Goal: Task Accomplishment & Management: Complete application form

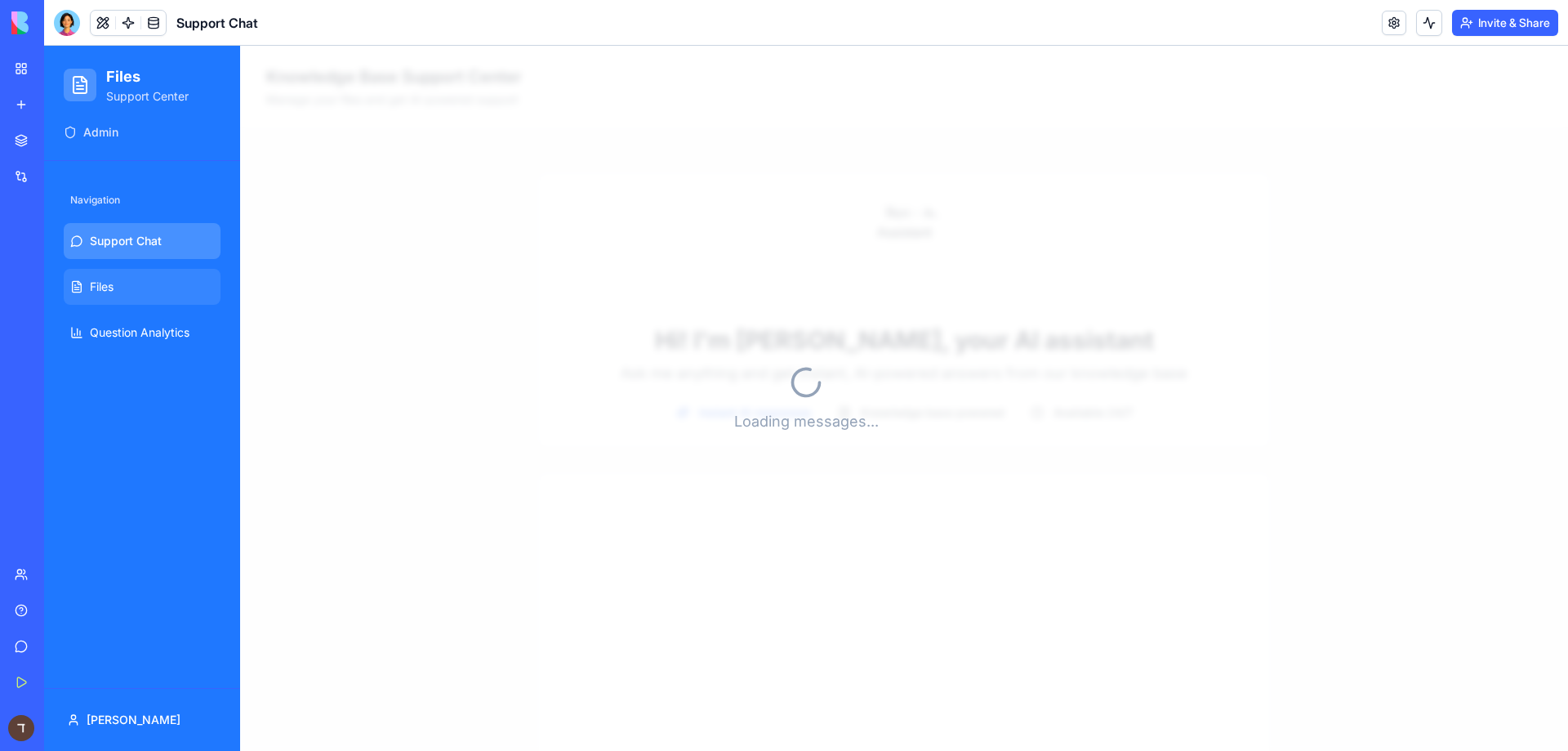
click at [128, 301] on link "Files" at bounding box center [142, 287] width 157 height 36
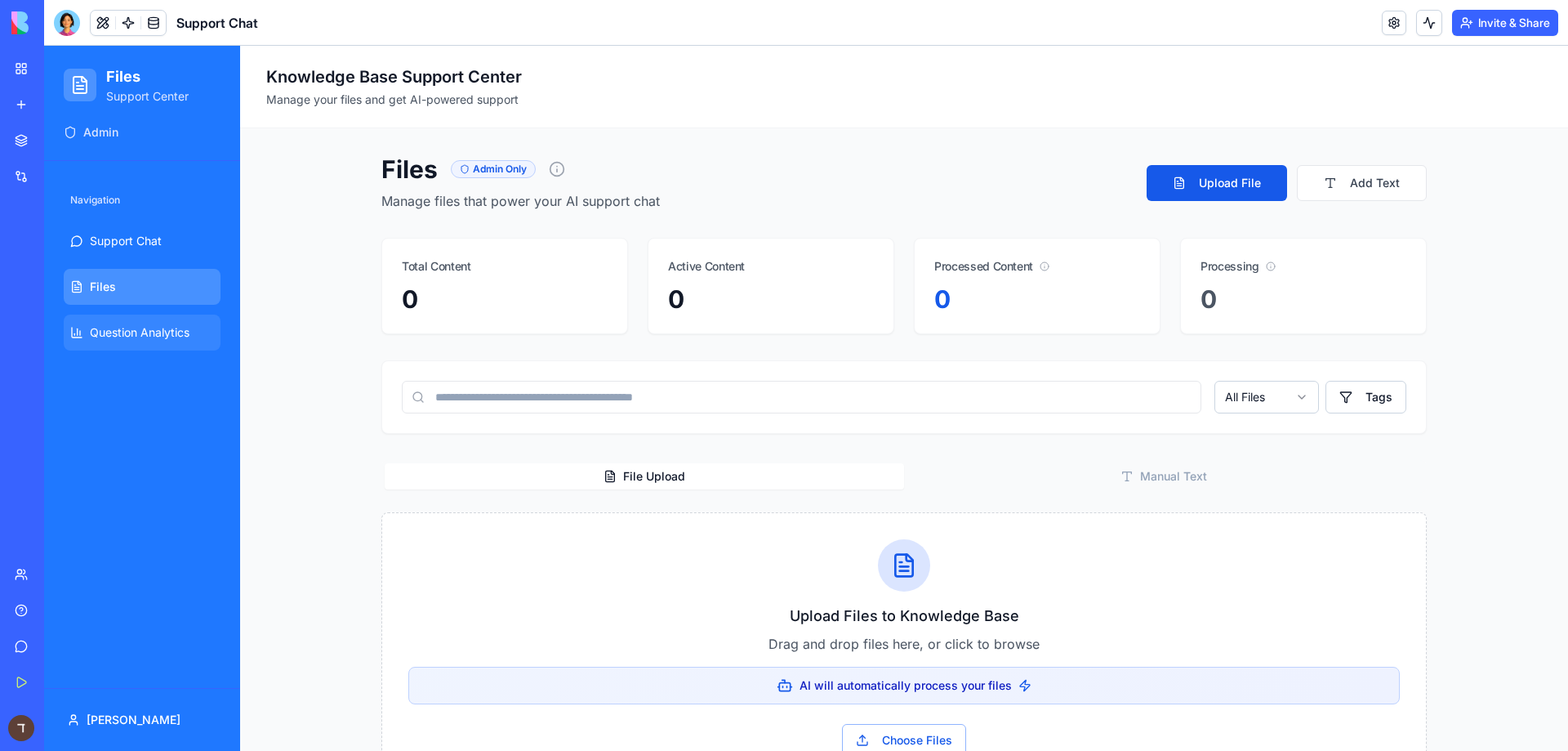
click at [115, 323] on link "Question Analytics" at bounding box center [142, 332] width 157 height 36
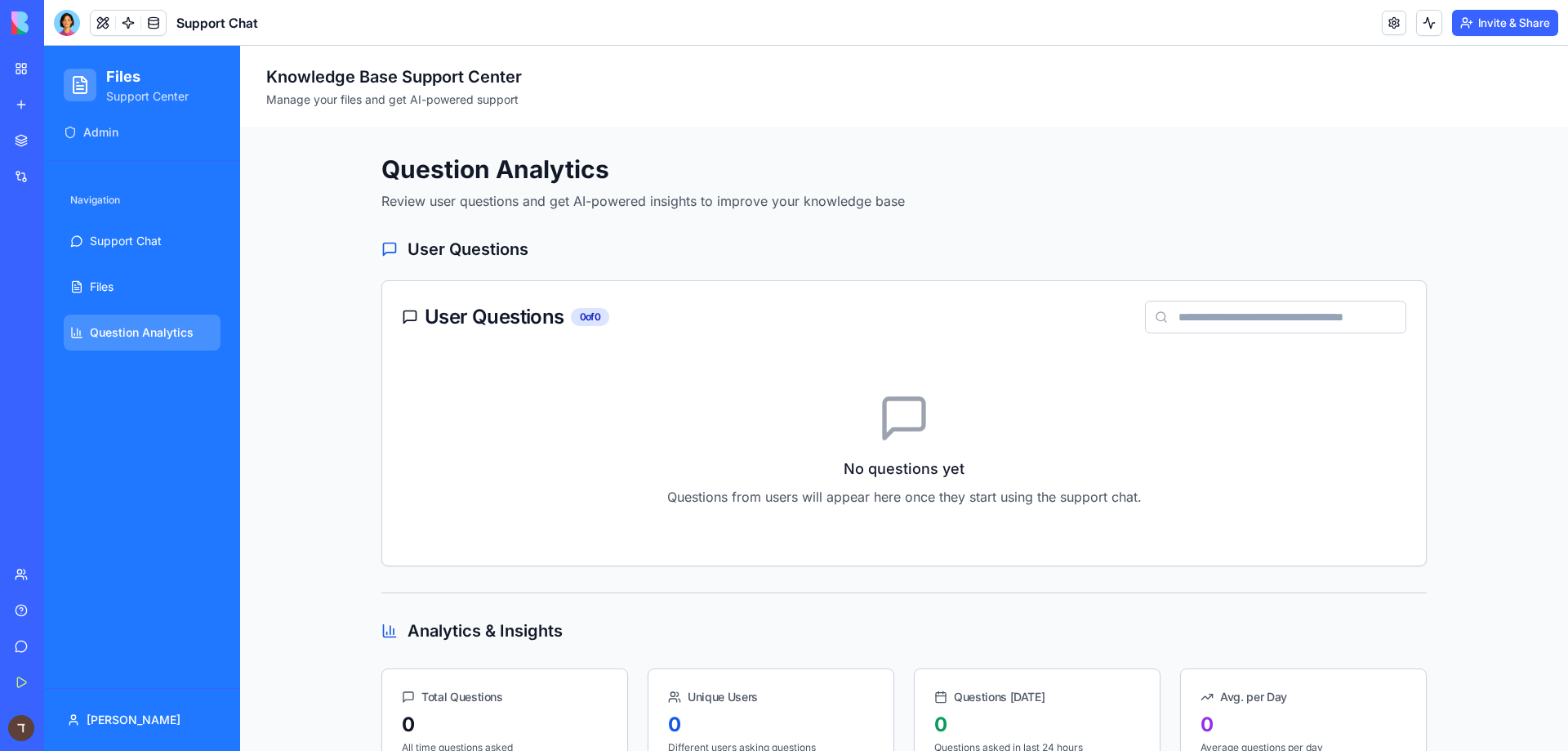
click at [68, 150] on link "Marketplace" at bounding box center [37, 140] width 65 height 33
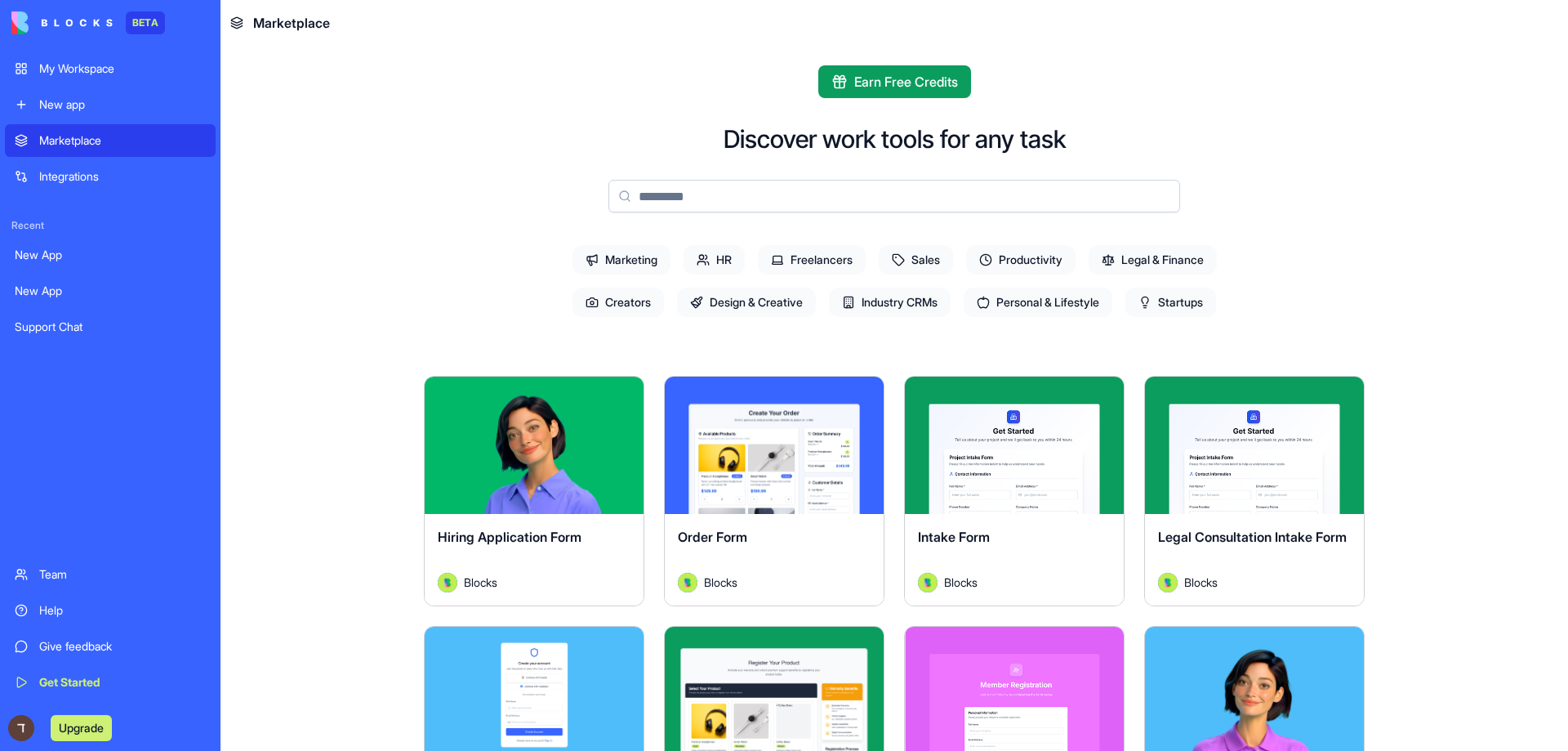
click at [25, 77] on link "My Workspace" at bounding box center [110, 69] width 210 height 33
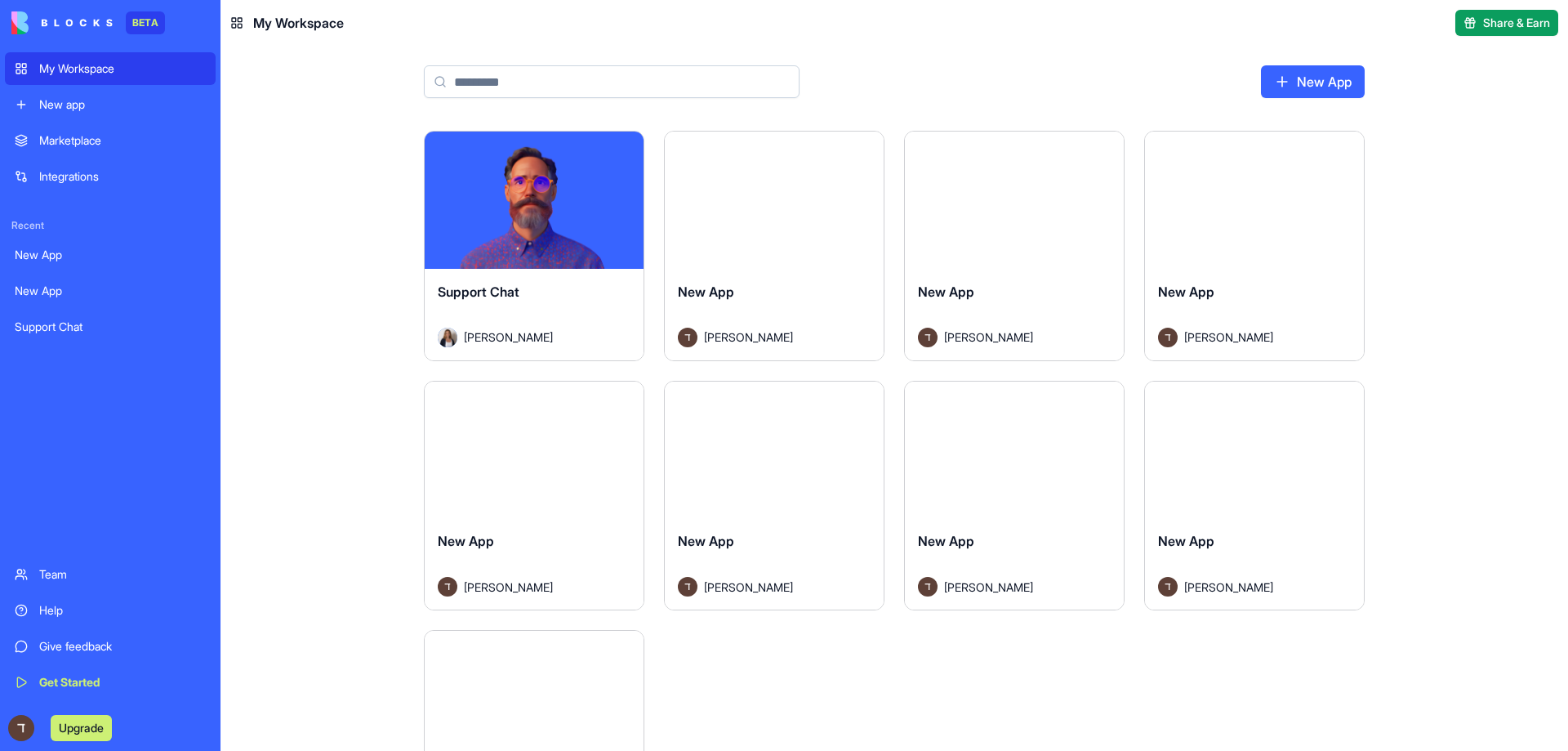
click at [38, 119] on link "New app" at bounding box center [110, 104] width 210 height 33
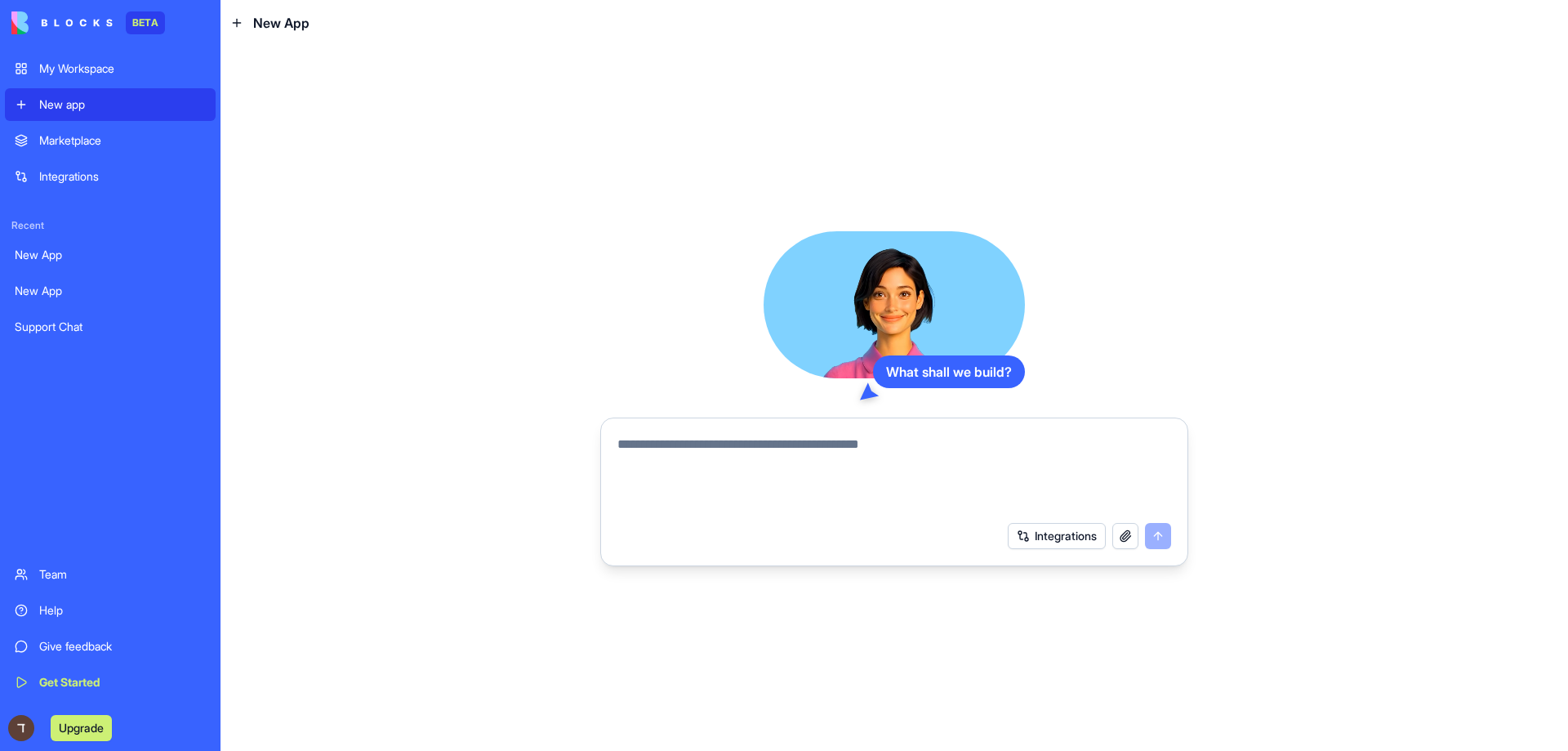
click at [1124, 540] on button "button" at bounding box center [1125, 535] width 26 height 26
click at [1041, 534] on button "Integrations" at bounding box center [1057, 535] width 98 height 26
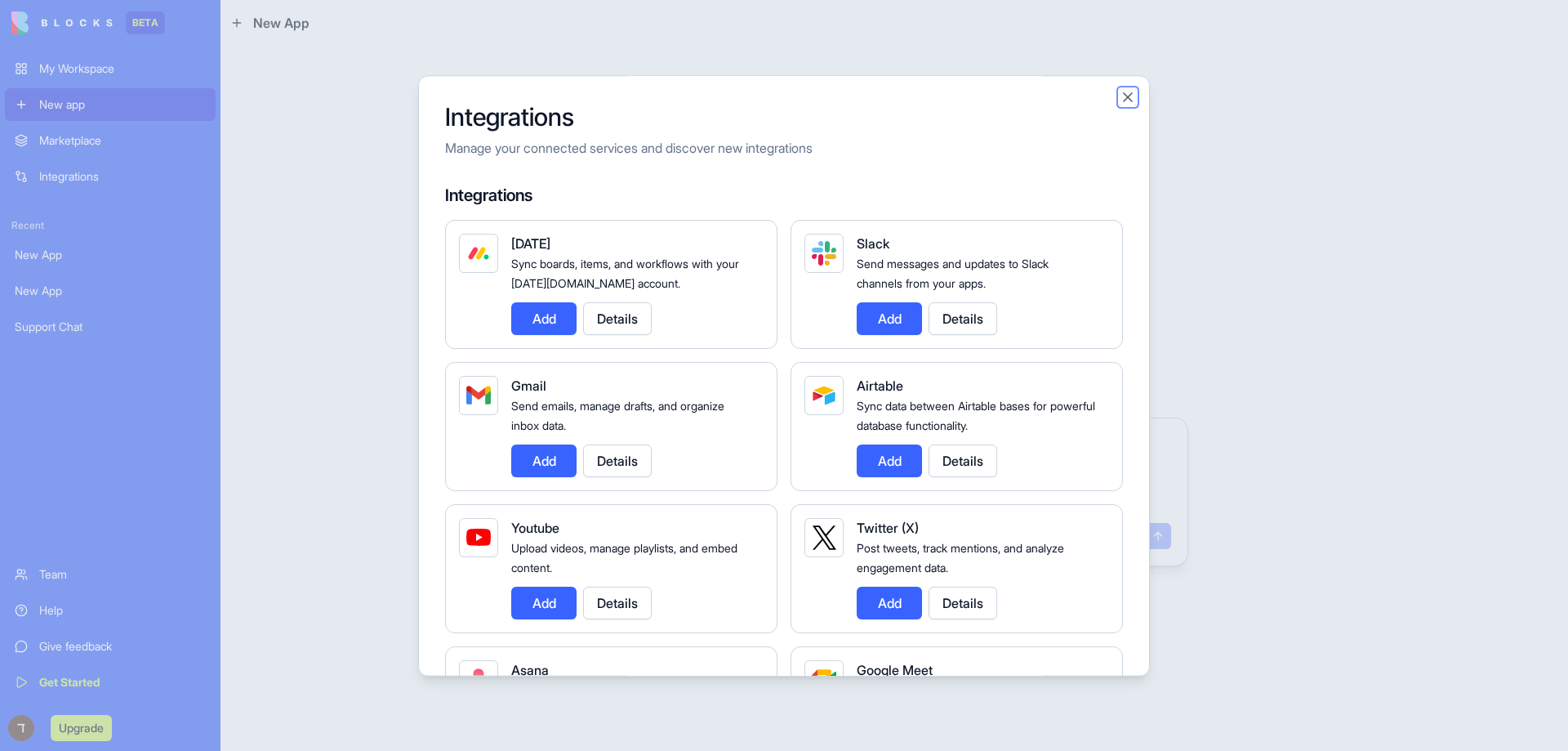
click at [1125, 92] on button "Close" at bounding box center [1128, 96] width 16 height 16
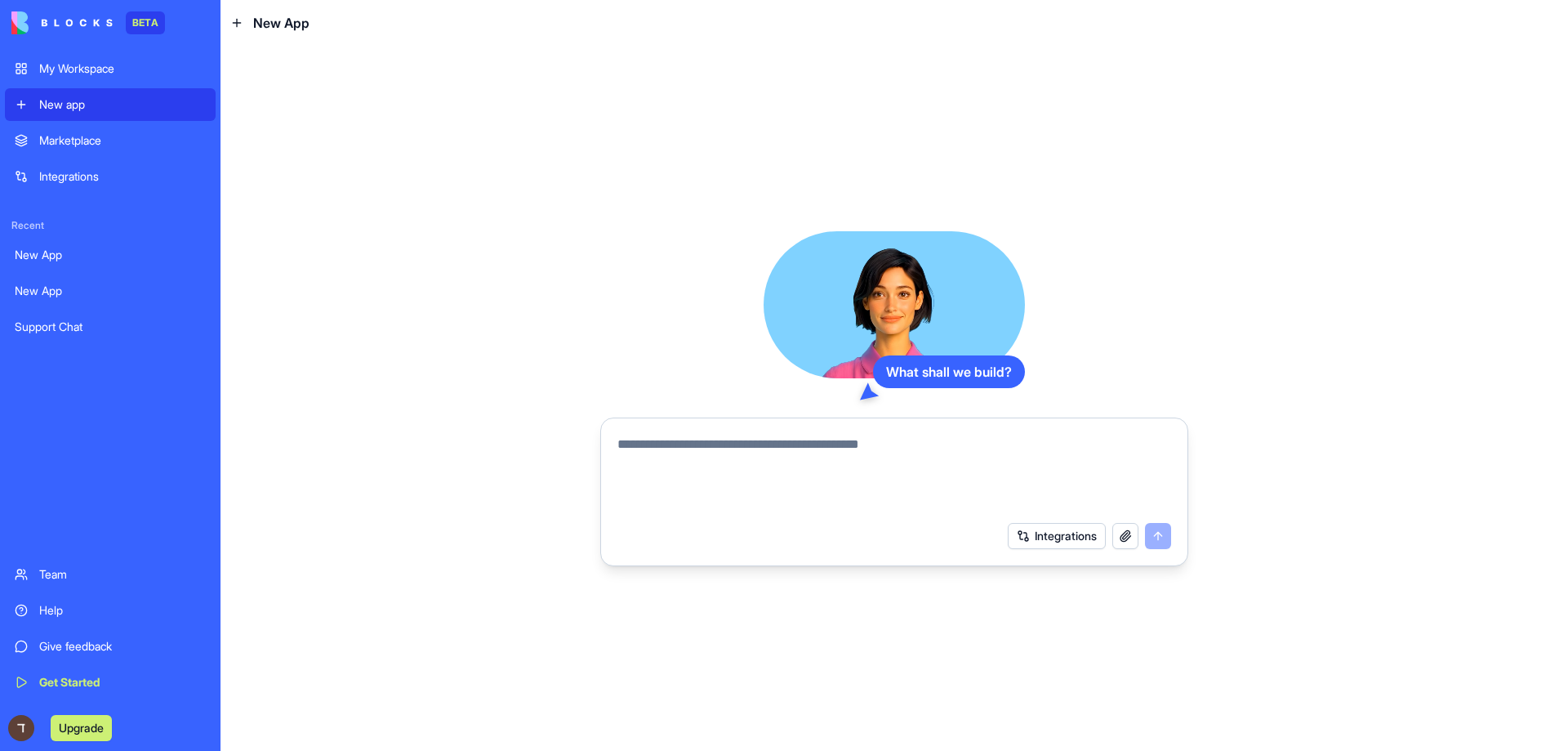
click at [1050, 539] on button "Integrations" at bounding box center [1057, 535] width 98 height 26
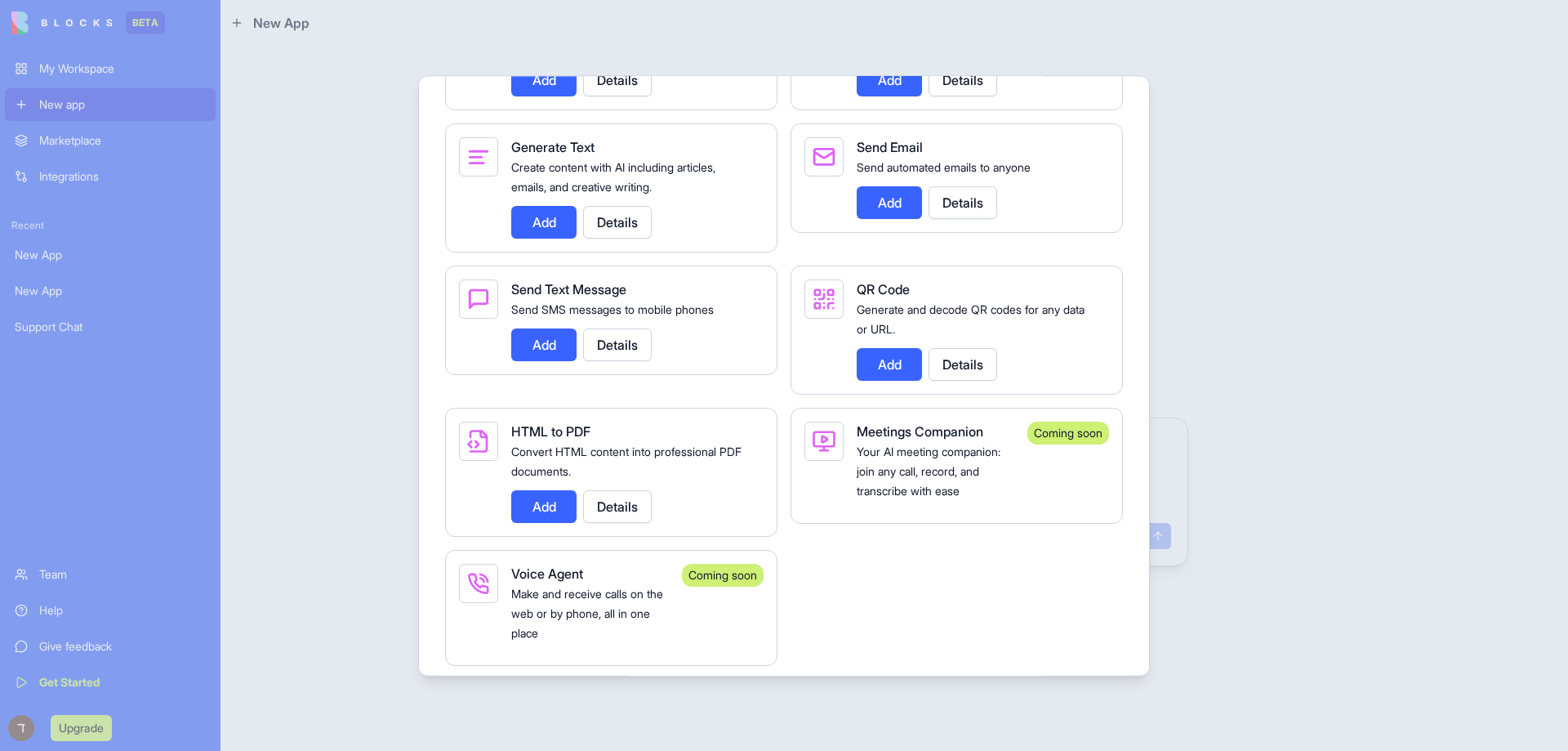
scroll to position [2858, 0]
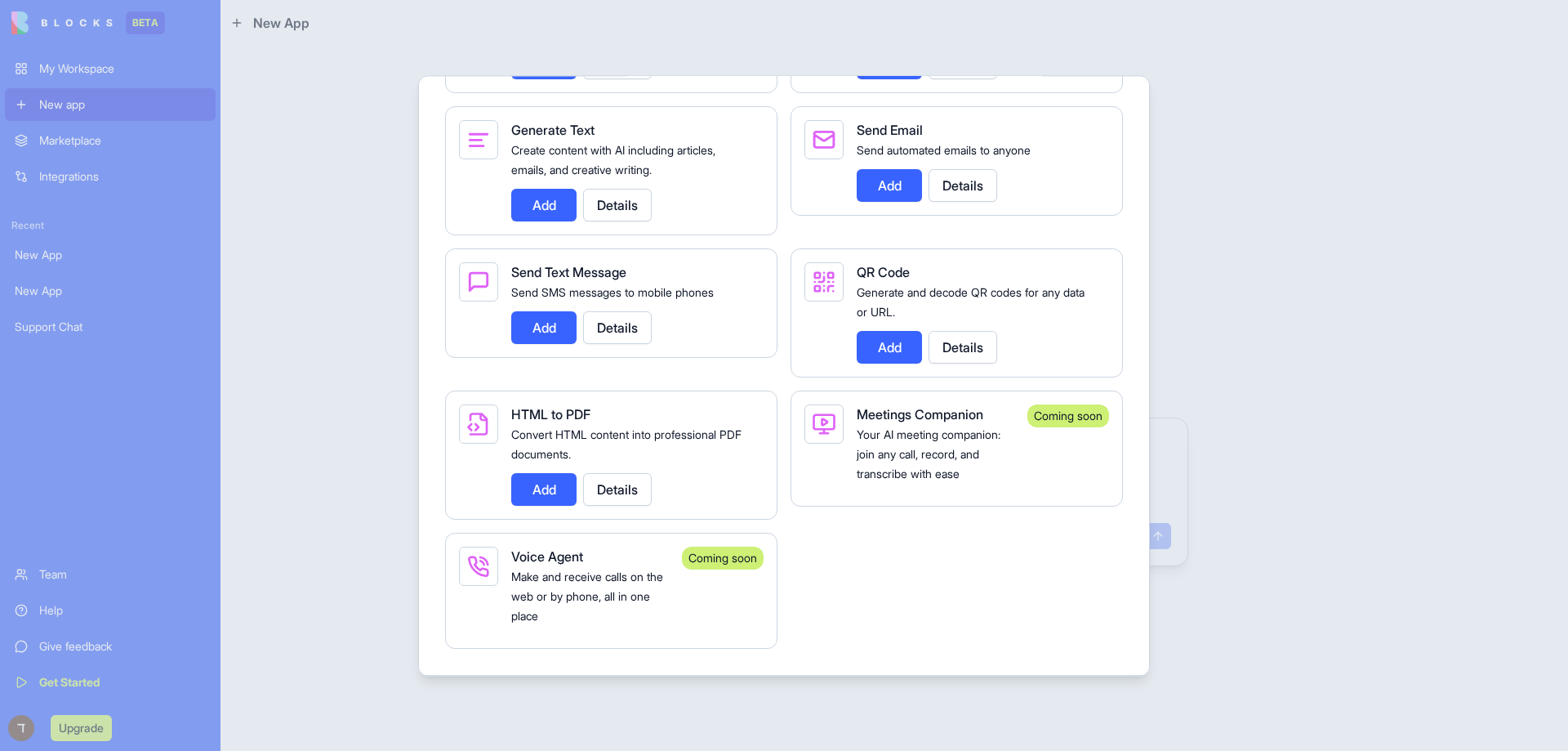
click at [1367, 480] on div at bounding box center [784, 376] width 1568 height 751
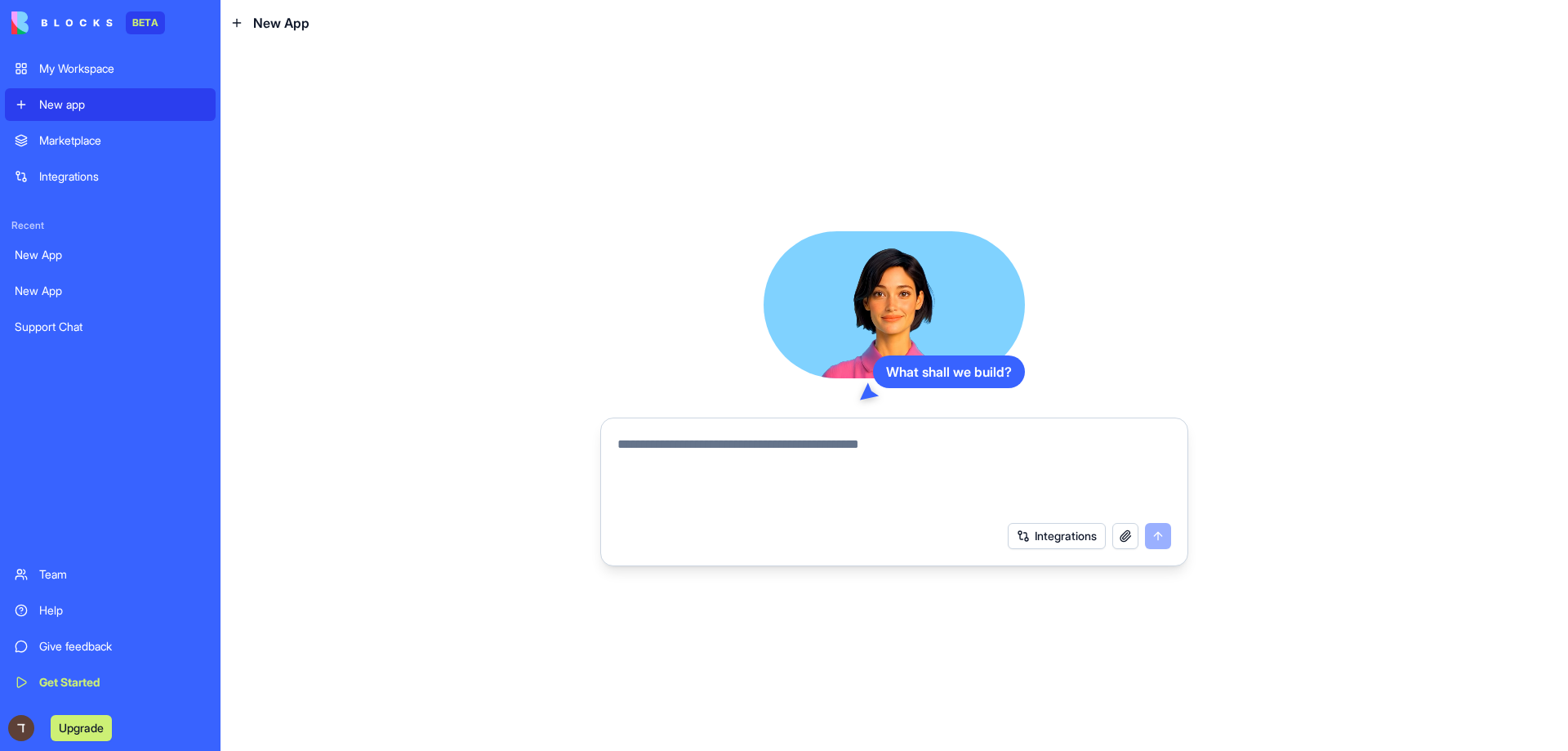
click at [1053, 536] on button "Integrations" at bounding box center [1057, 535] width 98 height 26
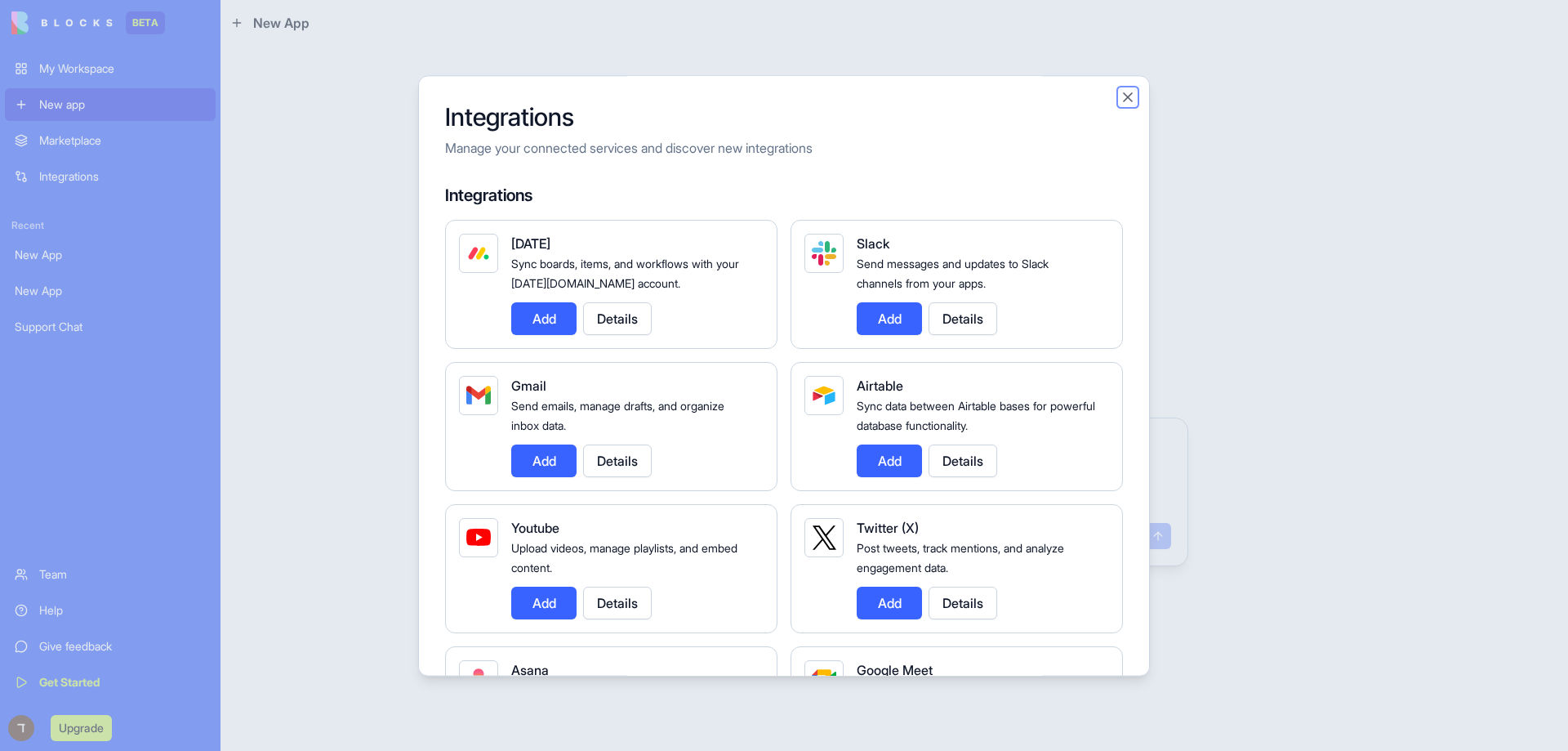
click at [1123, 104] on button "Close" at bounding box center [1128, 96] width 16 height 16
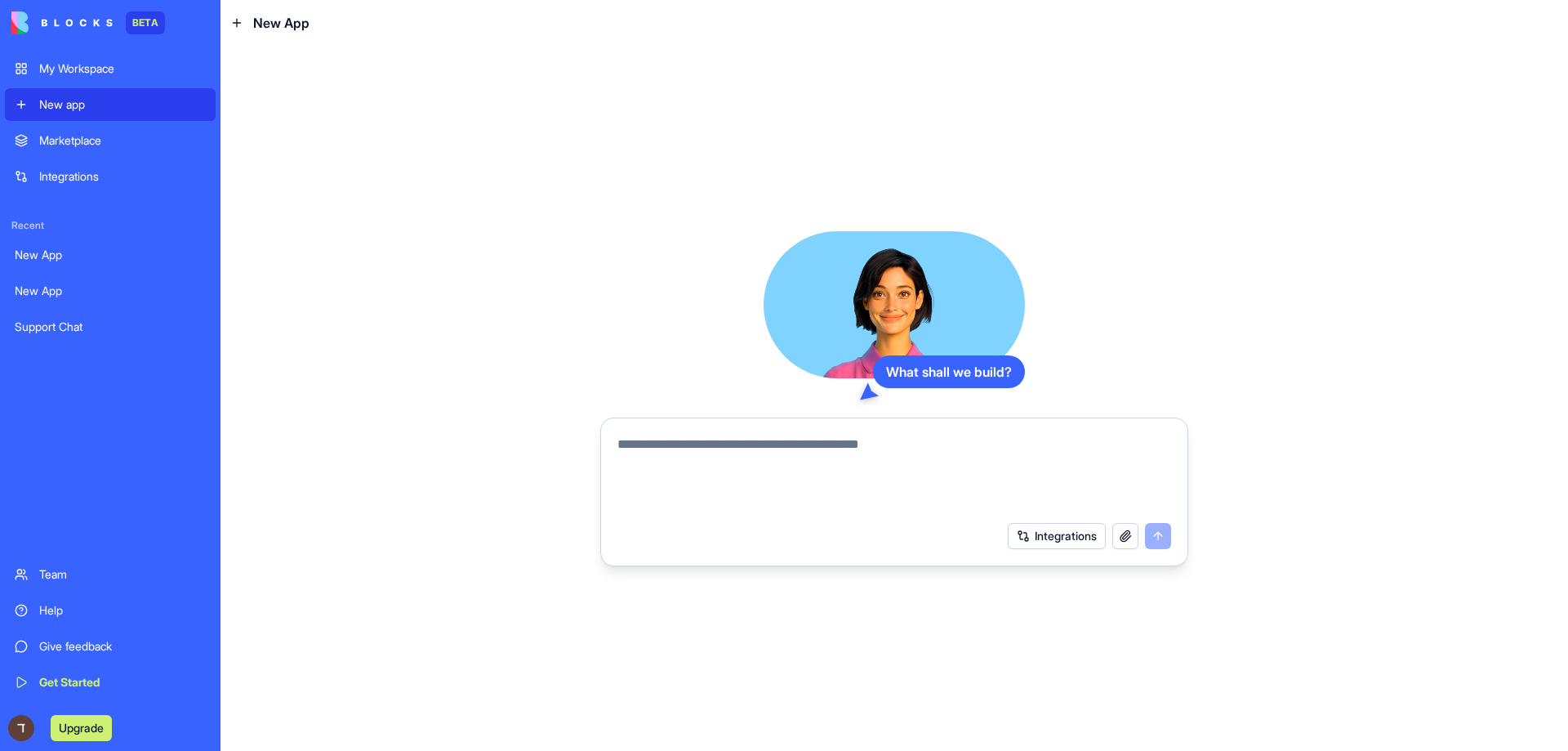
click at [1063, 536] on button "Integrations" at bounding box center [1057, 535] width 98 height 26
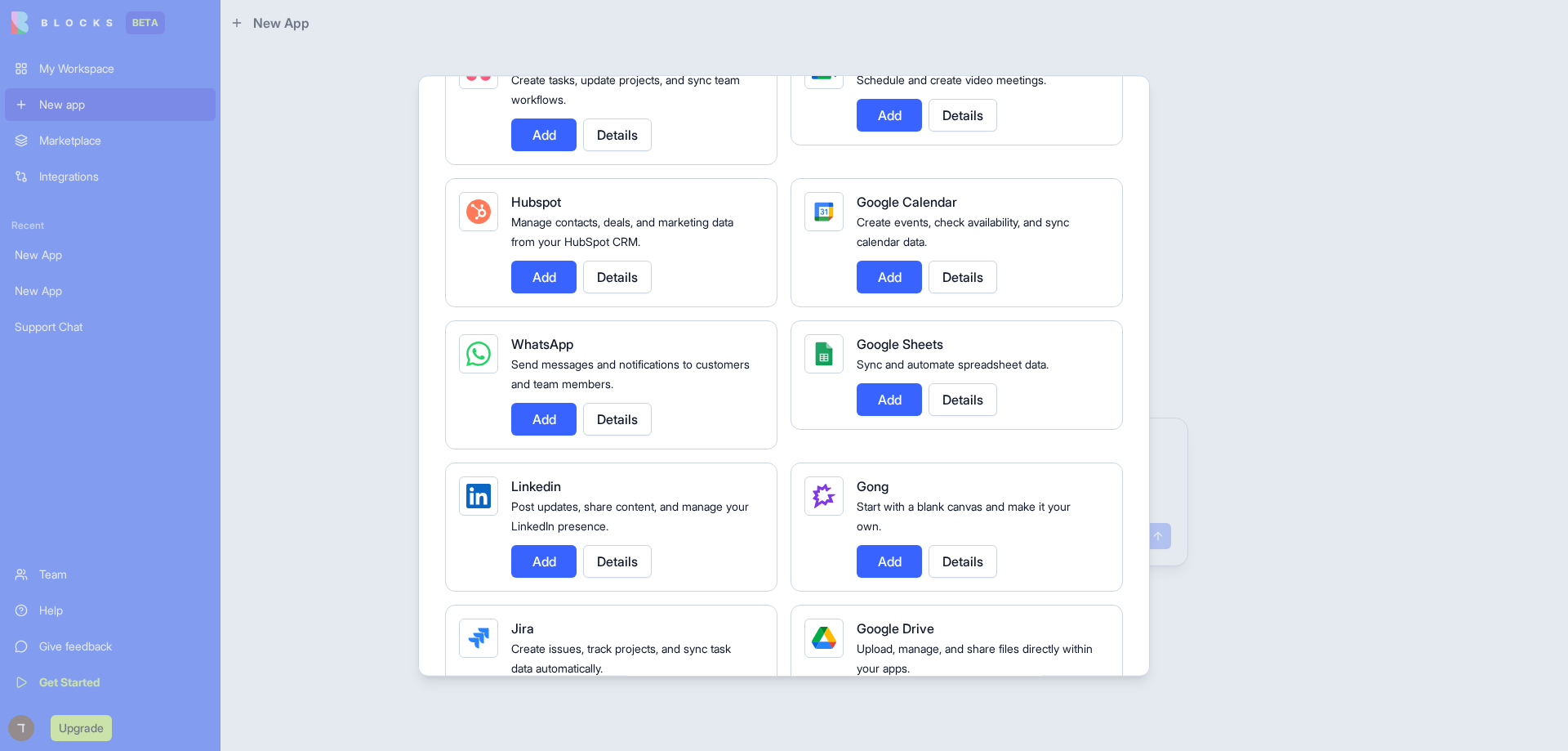
scroll to position [654, 0]
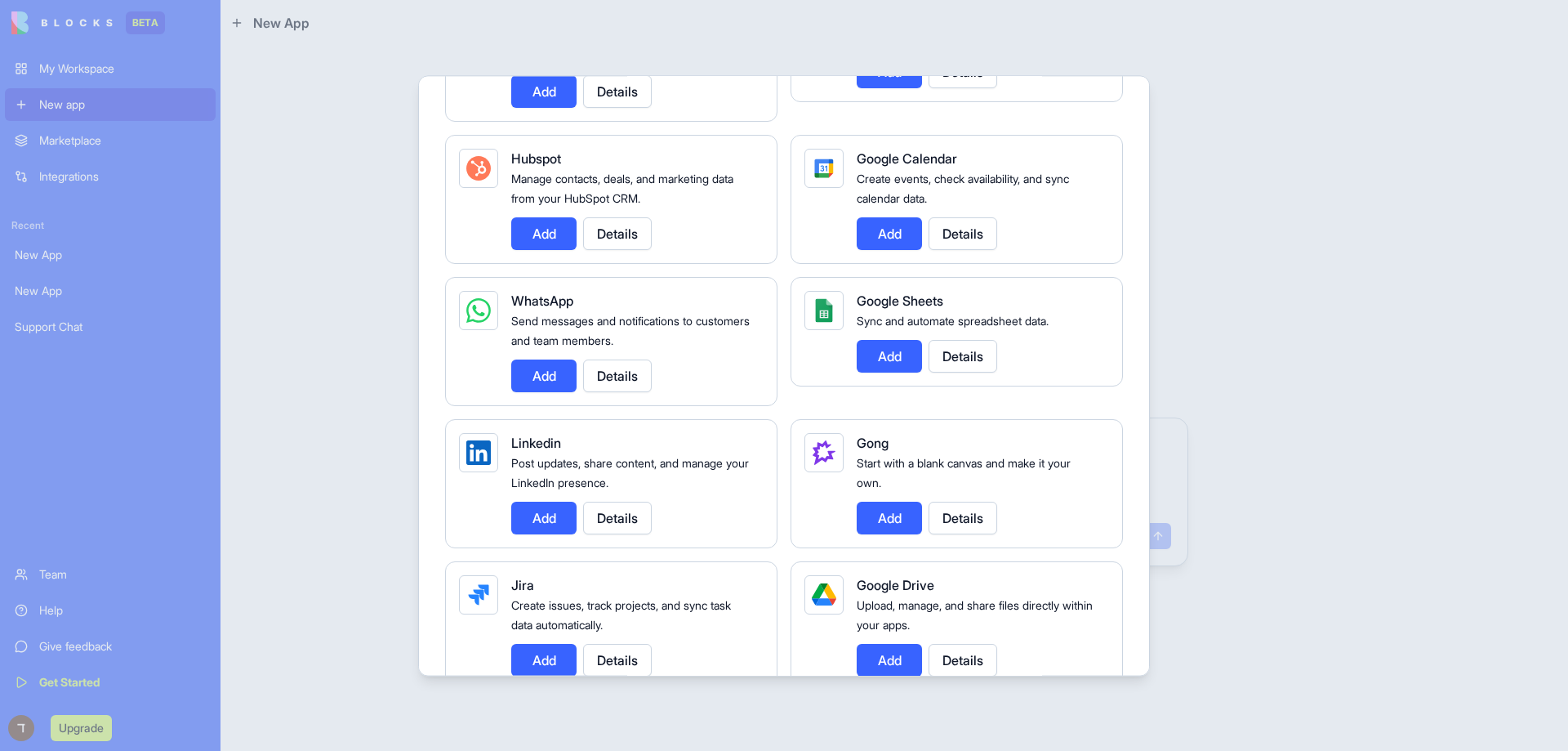
click at [1414, 156] on div at bounding box center [784, 376] width 1568 height 751
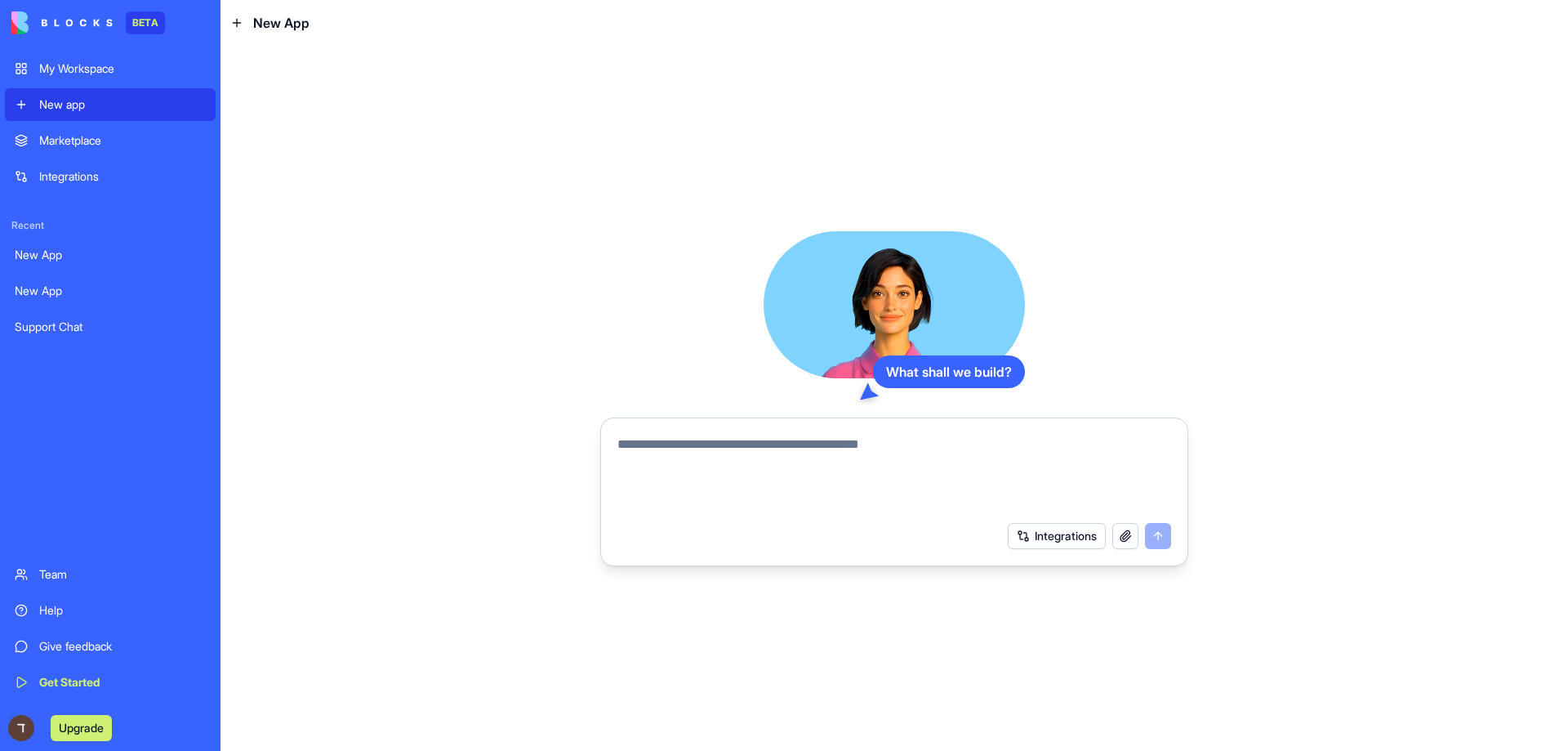
click at [1128, 542] on button "button" at bounding box center [1125, 535] width 26 height 26
click at [93, 144] on div "Marketplace" at bounding box center [122, 140] width 167 height 16
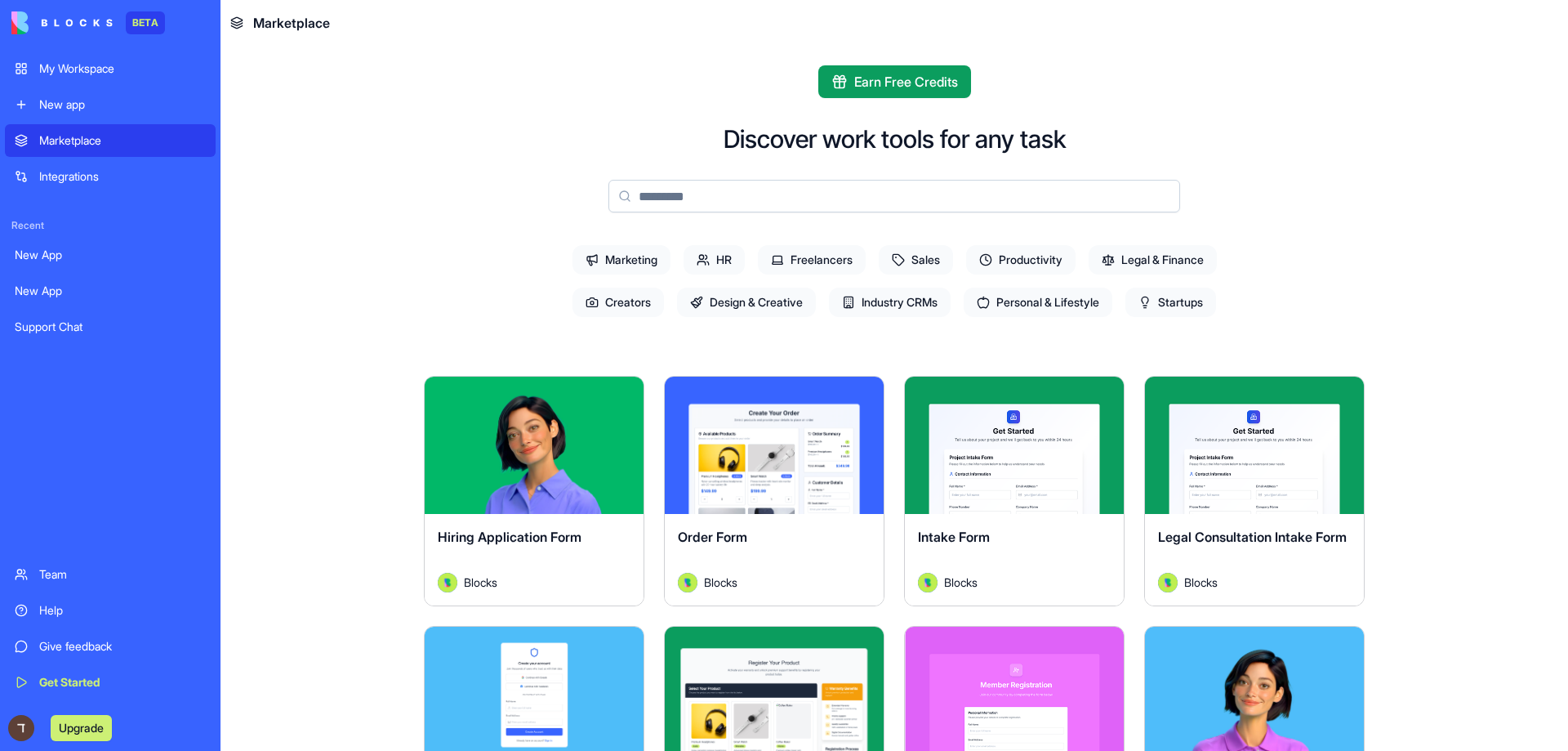
click at [110, 101] on div "New app" at bounding box center [122, 104] width 167 height 16
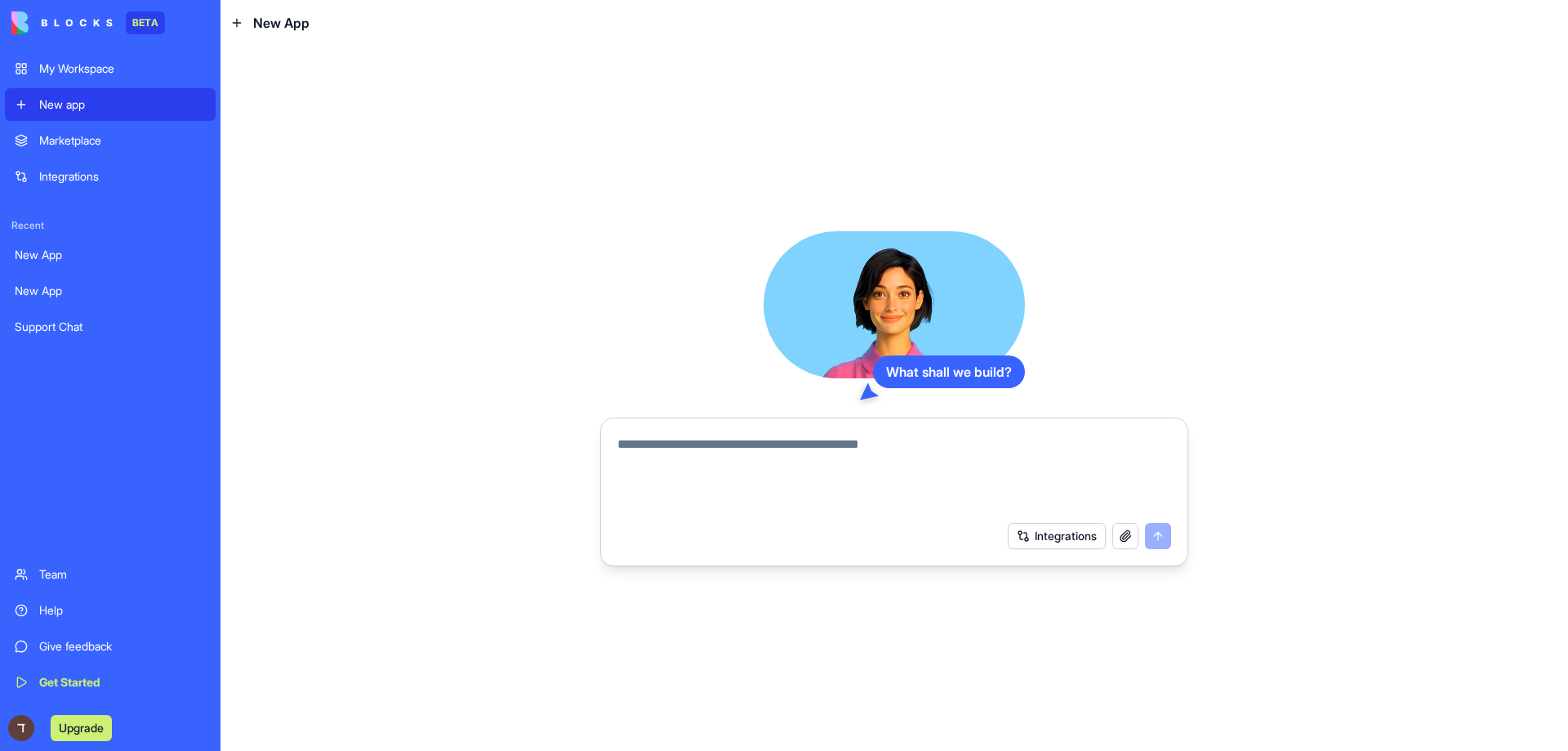
click at [56, 333] on div "Support Chat" at bounding box center [110, 326] width 191 height 16
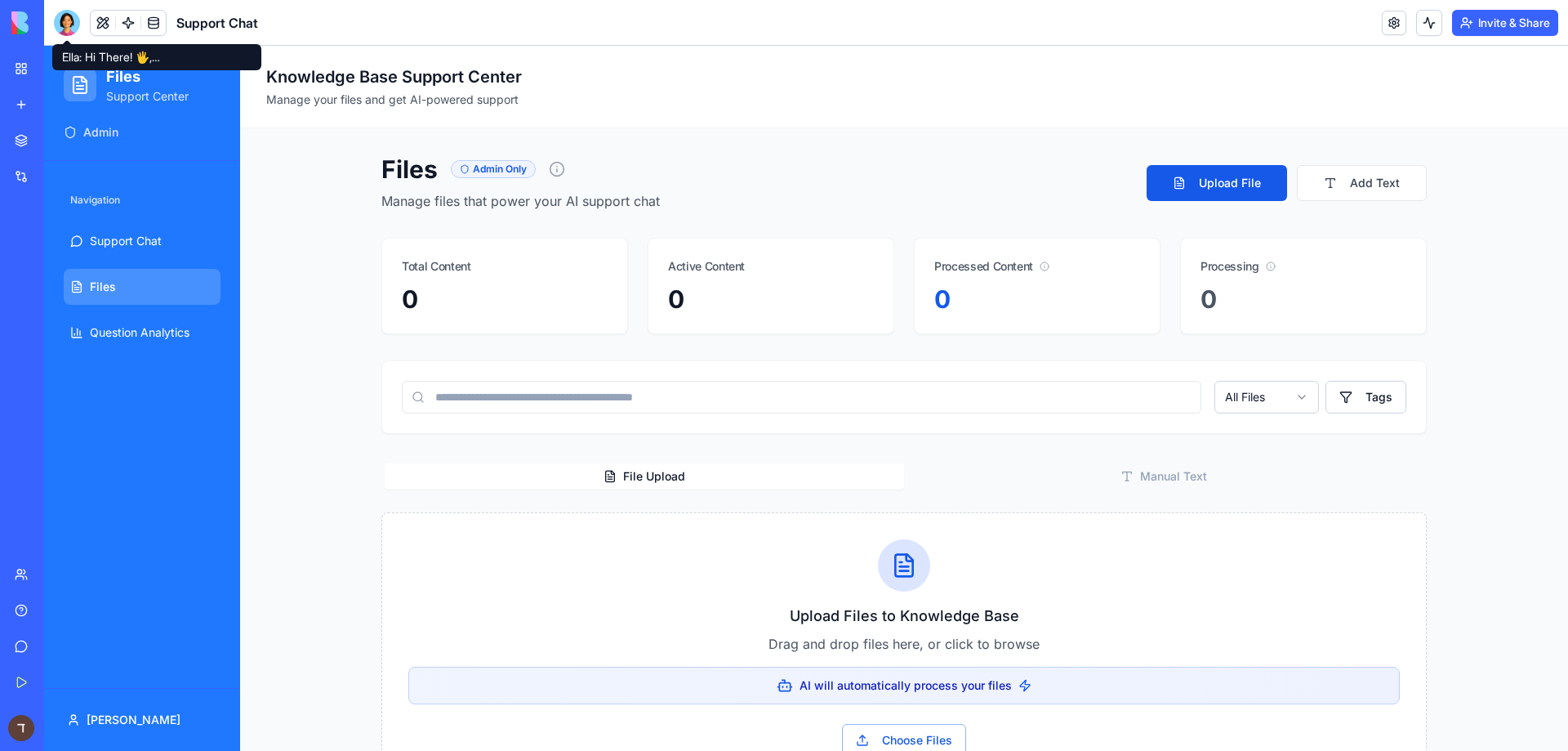
click at [28, 71] on link "My Workspace" at bounding box center [37, 69] width 65 height 33
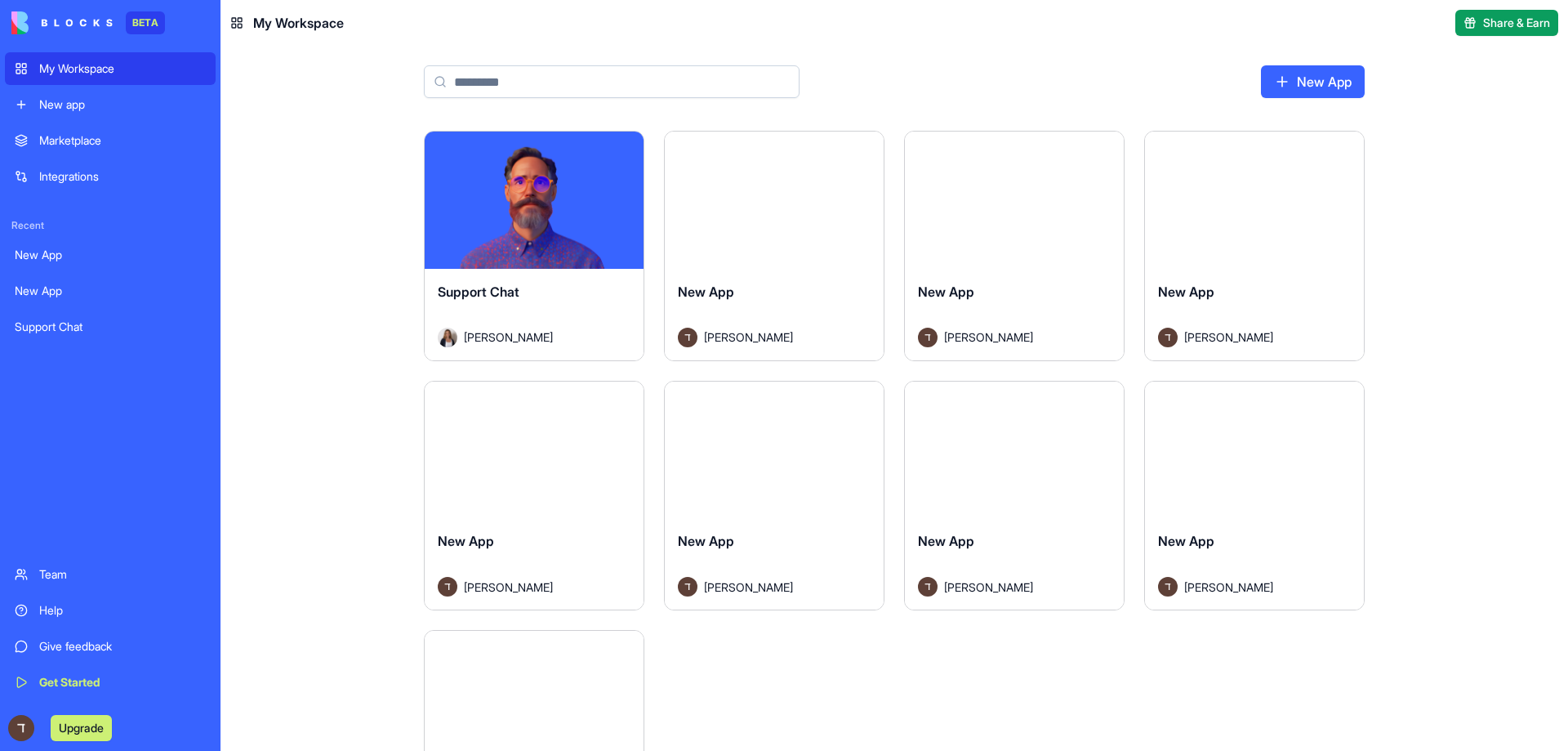
click at [41, 171] on div "Integrations" at bounding box center [122, 176] width 167 height 16
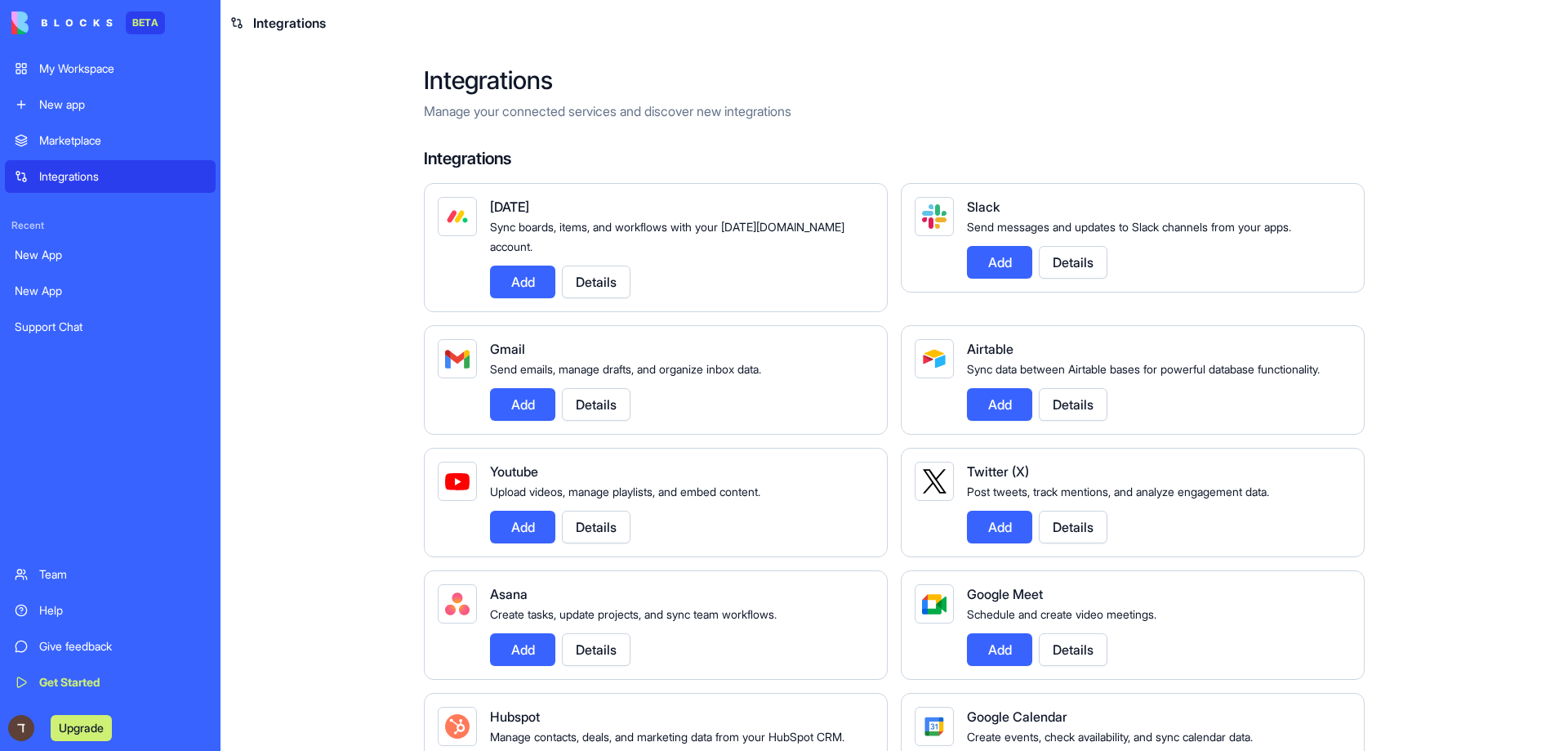
click at [59, 145] on div "Marketplace" at bounding box center [122, 140] width 167 height 16
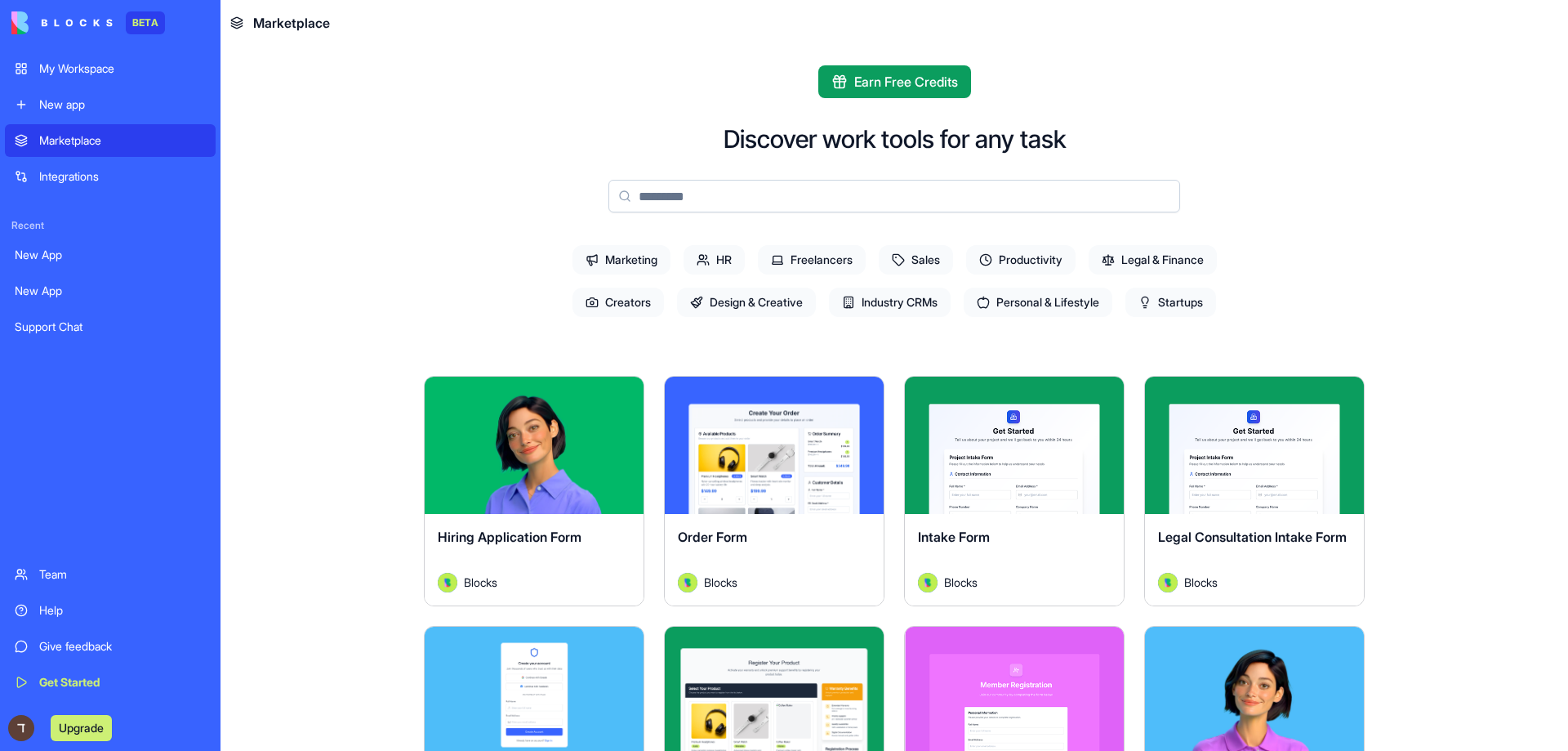
click at [66, 107] on div "New app" at bounding box center [122, 104] width 167 height 16
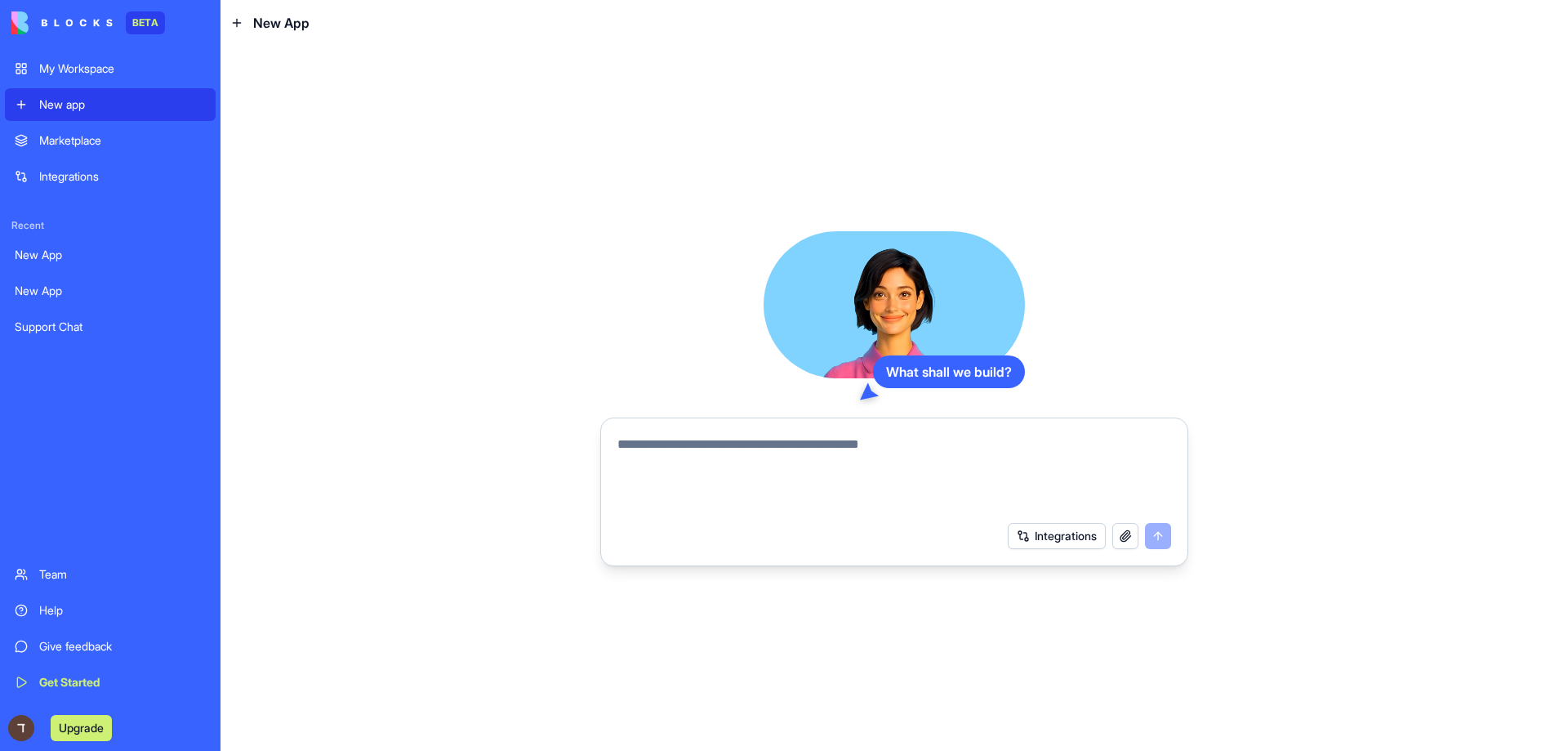
click at [1125, 537] on button "button" at bounding box center [1125, 535] width 26 height 26
click at [1057, 540] on button "Integrations" at bounding box center [1057, 535] width 98 height 26
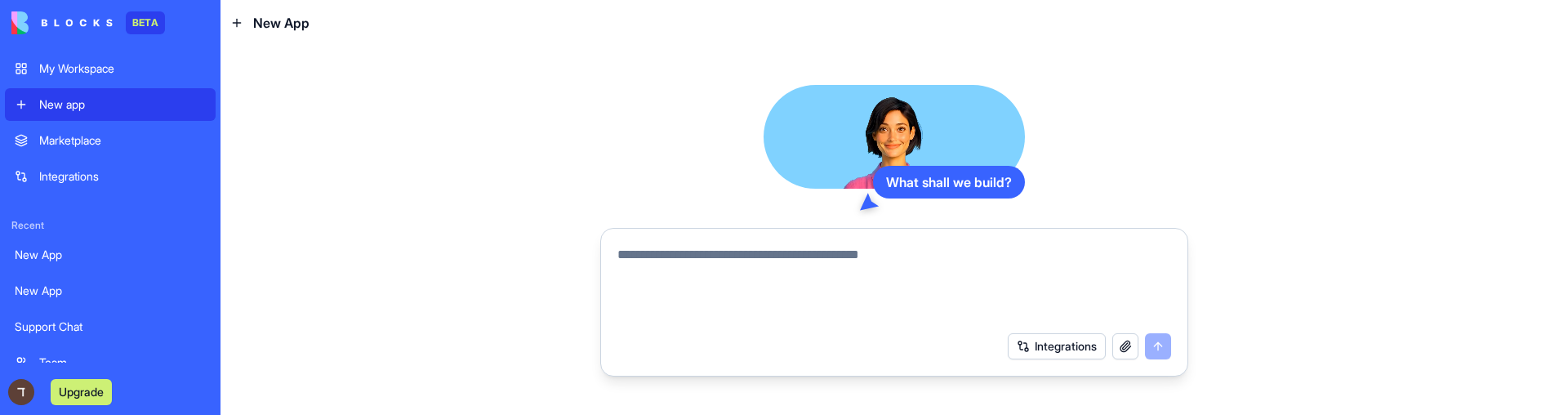
click at [1128, 347] on button "button" at bounding box center [1125, 346] width 26 height 26
drag, startPoint x: 1047, startPoint y: 381, endPoint x: 1047, endPoint y: 334, distance: 47.0
click at [1048, 331] on div "What shall we build? Integrations" at bounding box center [894, 230] width 1347 height 369
click at [1049, 347] on button "Integrations" at bounding box center [1057, 346] width 98 height 26
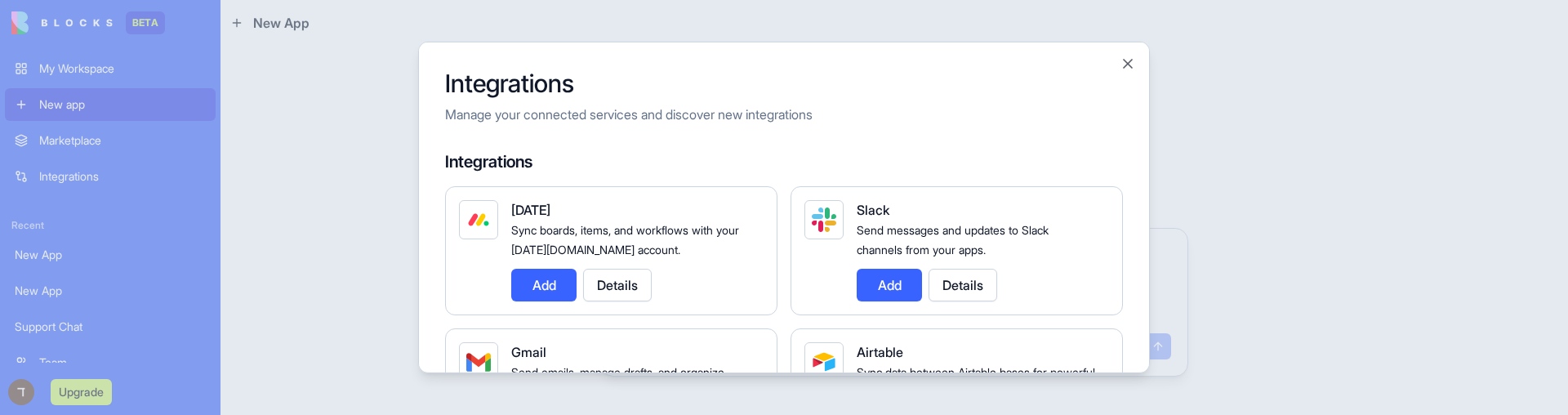
click at [242, 233] on div at bounding box center [784, 207] width 1568 height 415
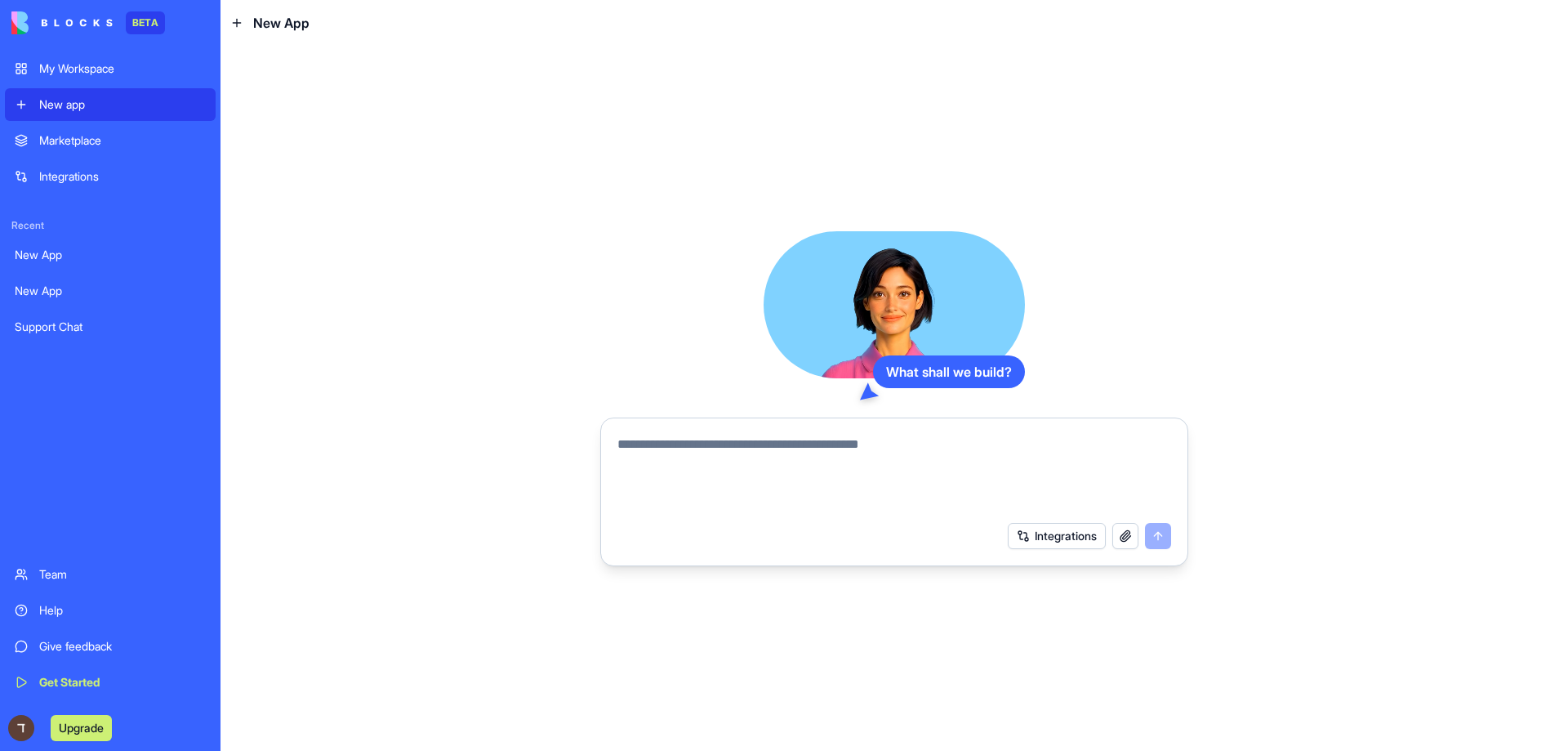
click at [62, 331] on div "Support Chat" at bounding box center [110, 326] width 191 height 16
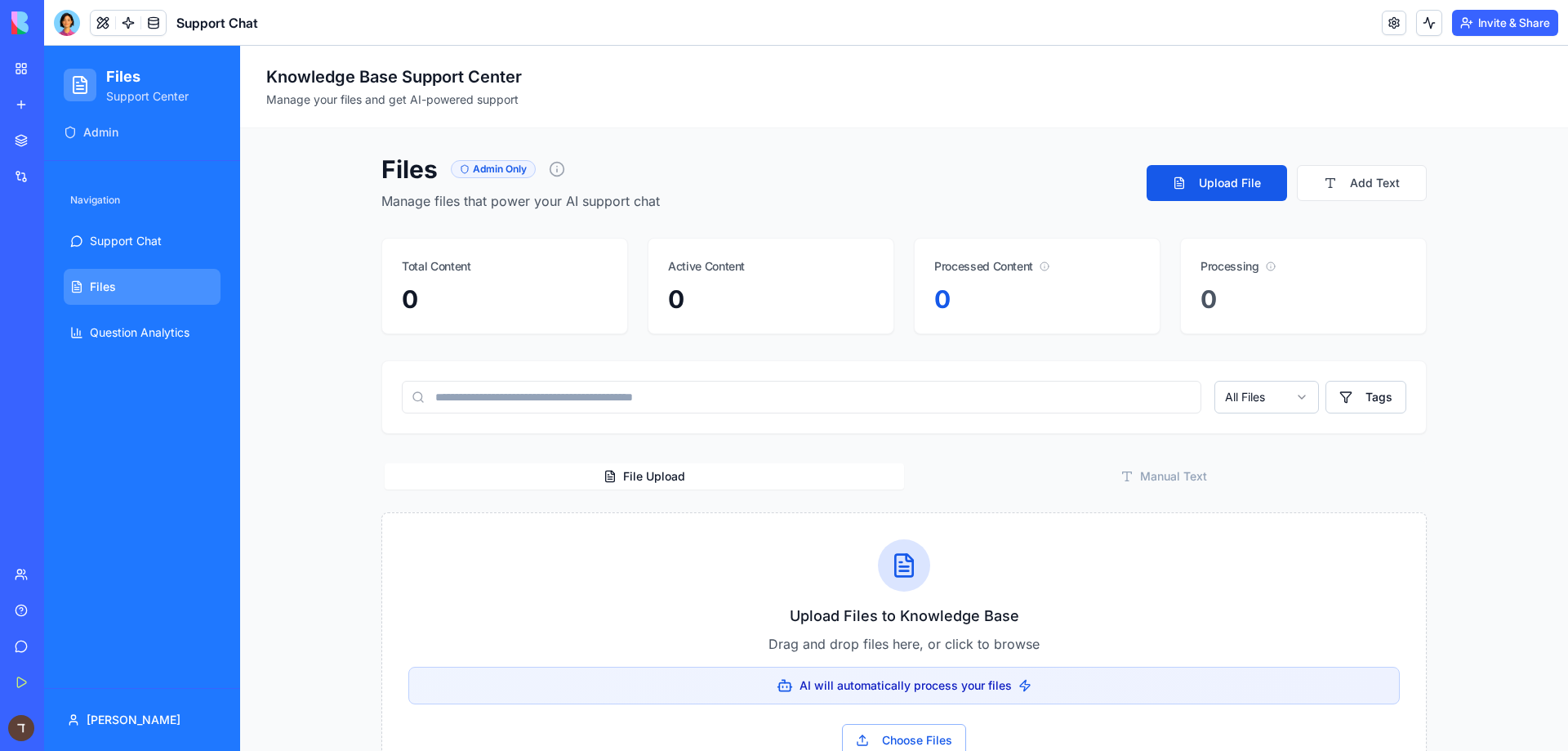
click at [61, 142] on div "Marketplace" at bounding box center [49, 140] width 21 height 16
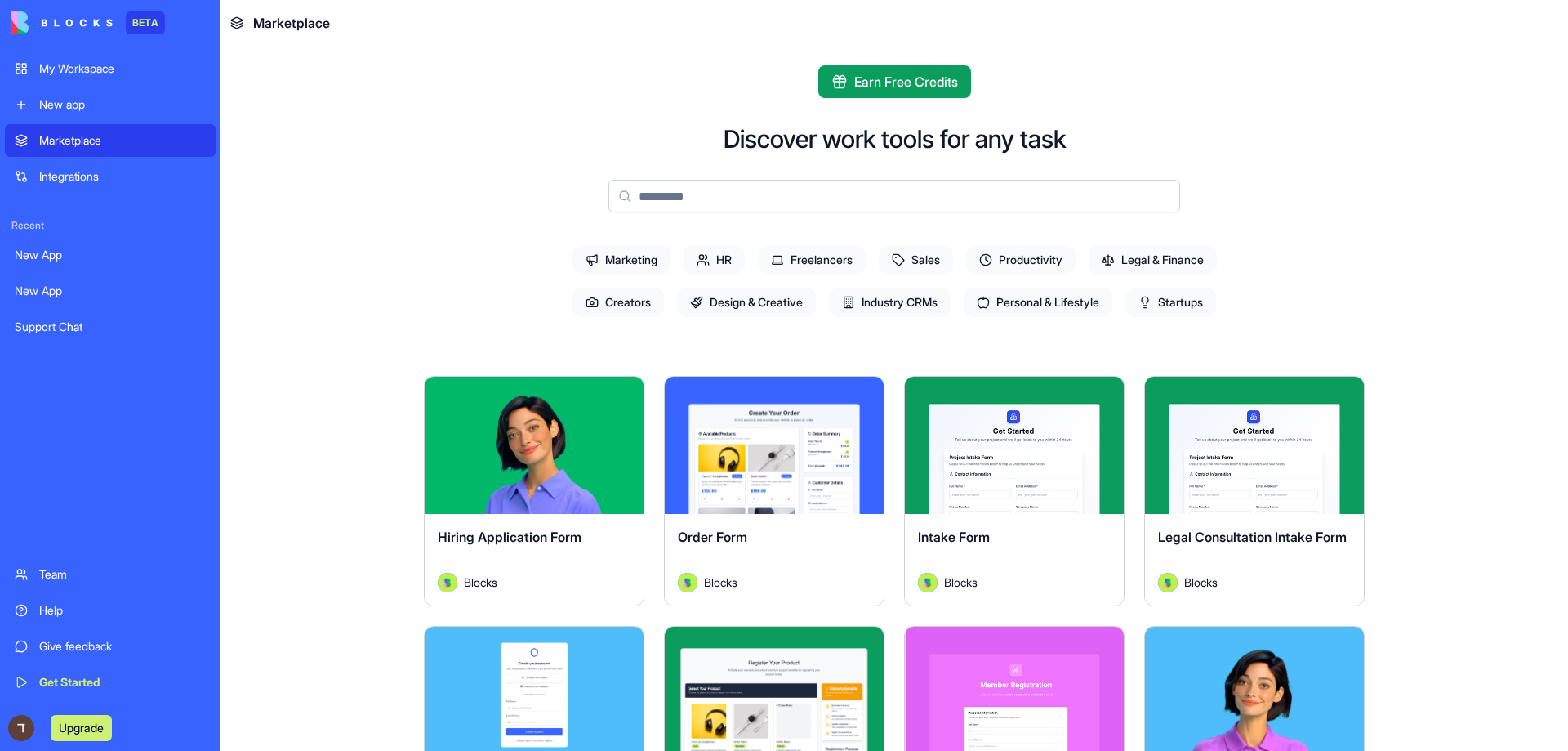
click at [77, 97] on div "New app" at bounding box center [122, 104] width 167 height 16
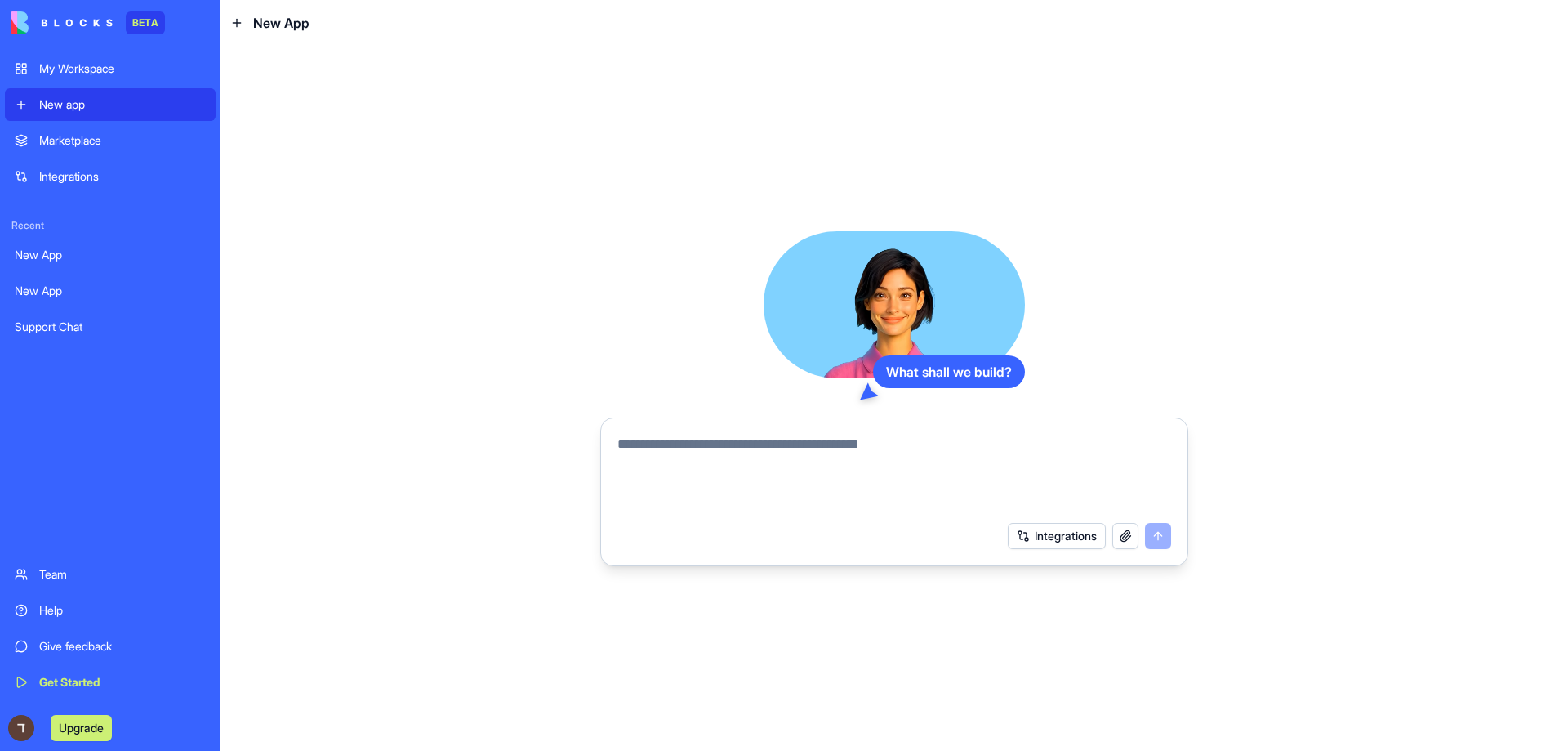
click at [1052, 534] on button "Integrations" at bounding box center [1057, 535] width 98 height 26
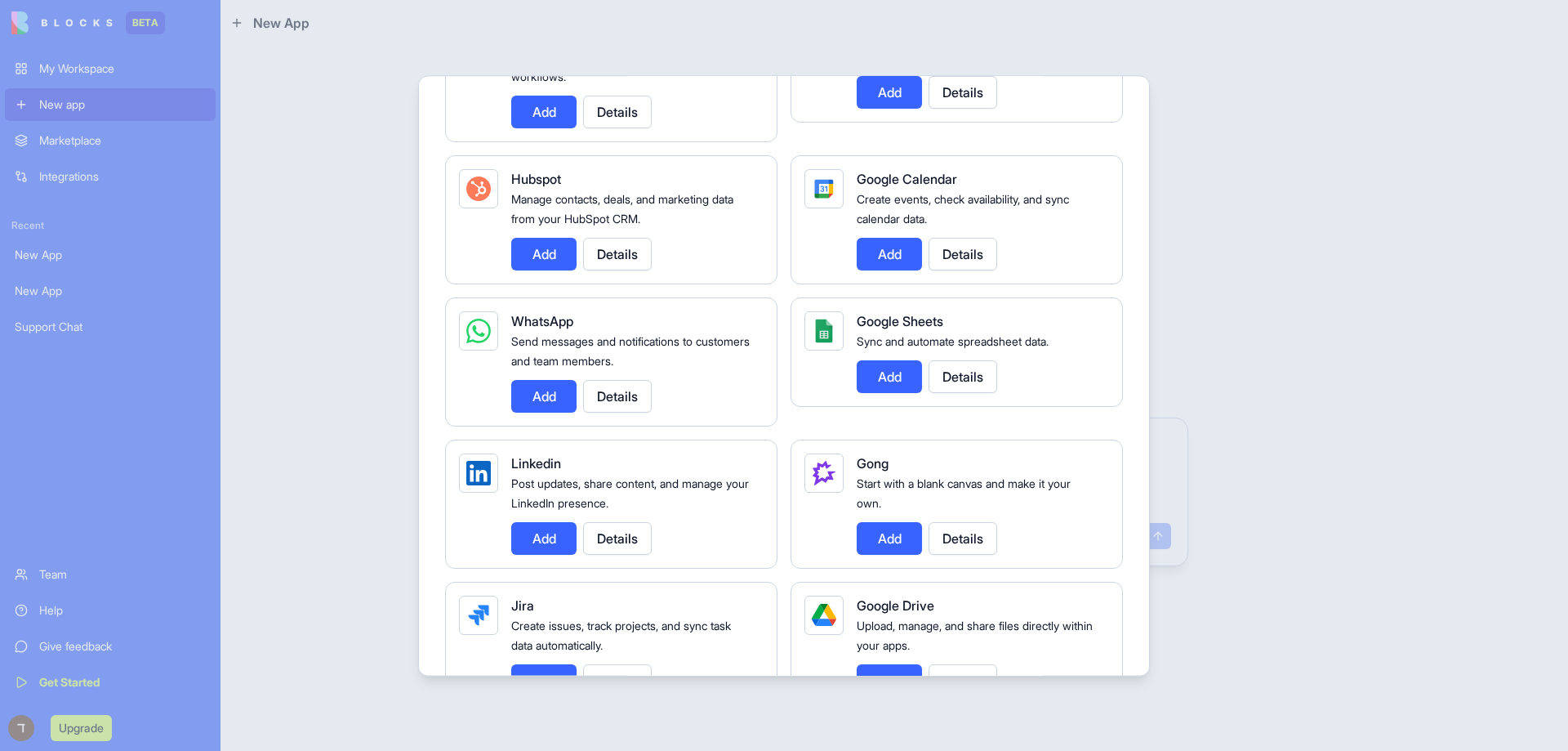
scroll to position [654, 0]
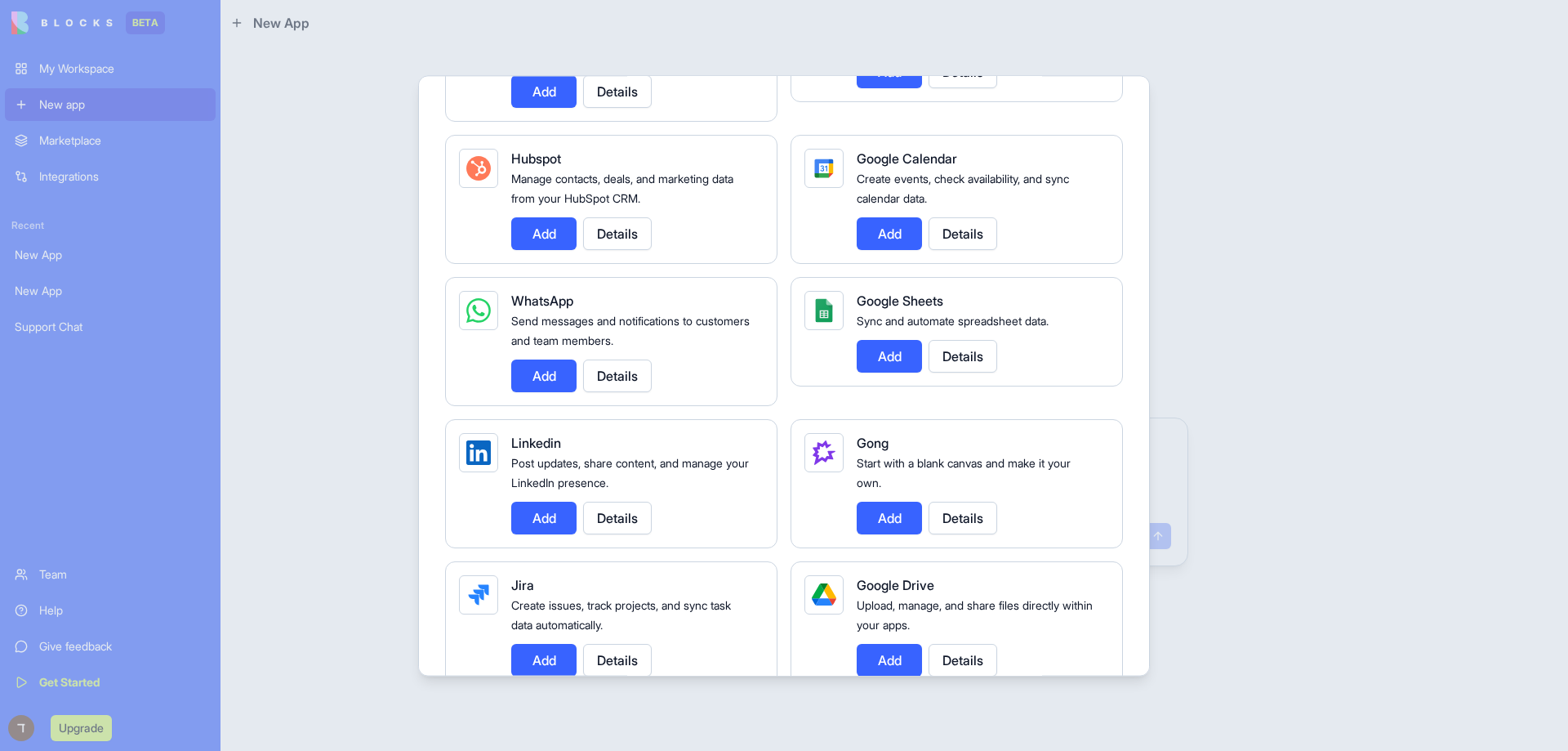
click at [524, 374] on button "Add" at bounding box center [544, 376] width 65 height 33
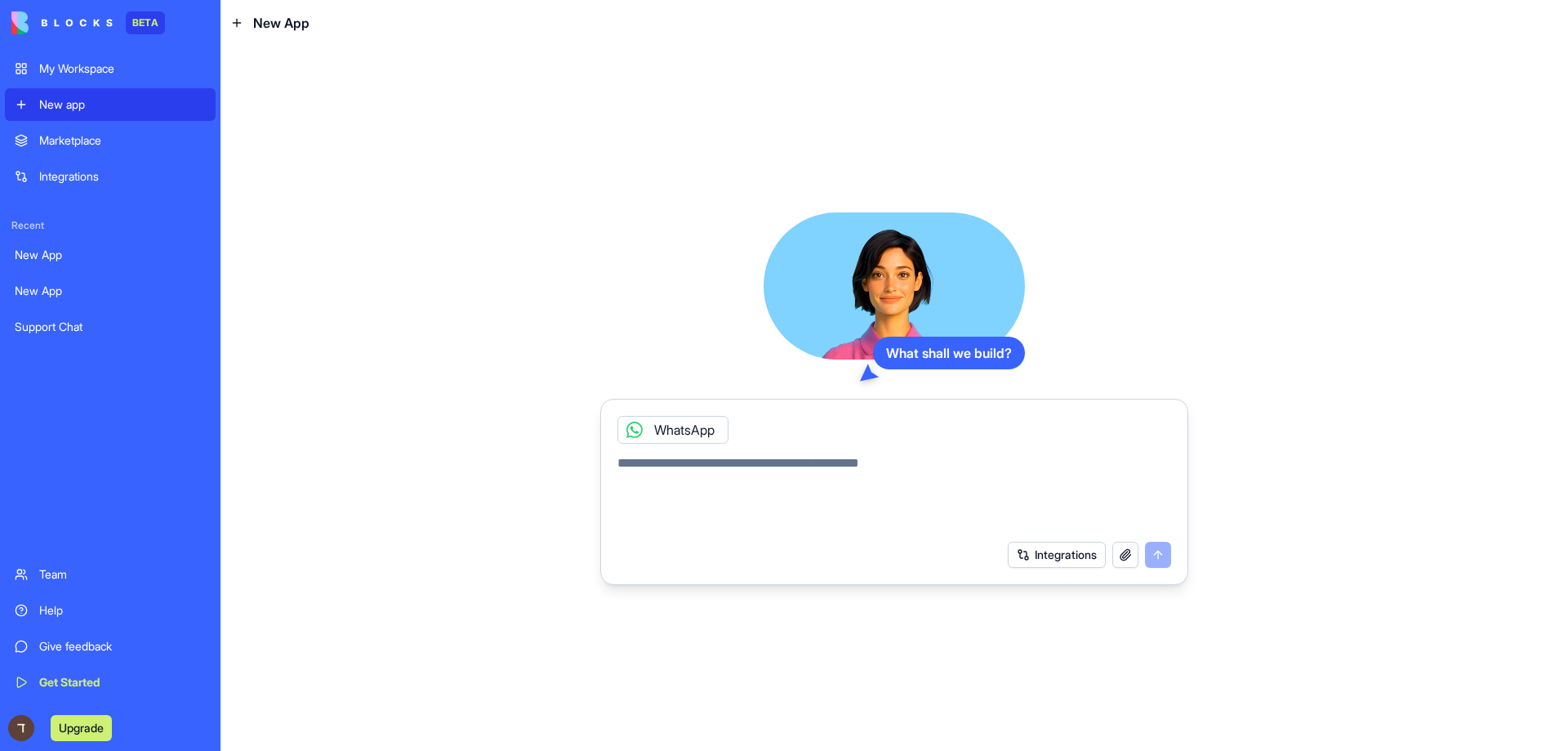
click at [629, 427] on icon at bounding box center [634, 430] width 13 height 13
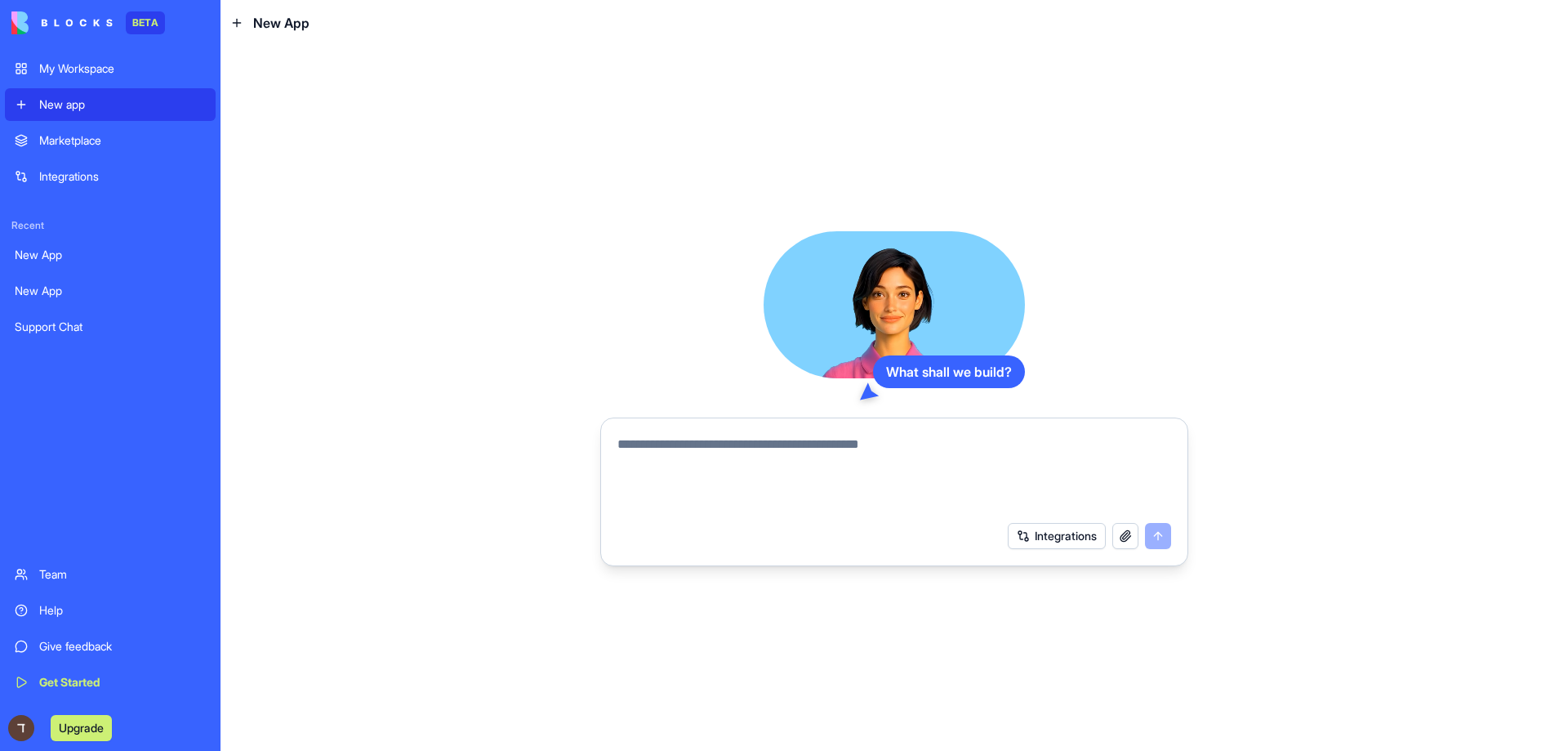
click at [1068, 537] on button "Integrations" at bounding box center [1057, 535] width 98 height 26
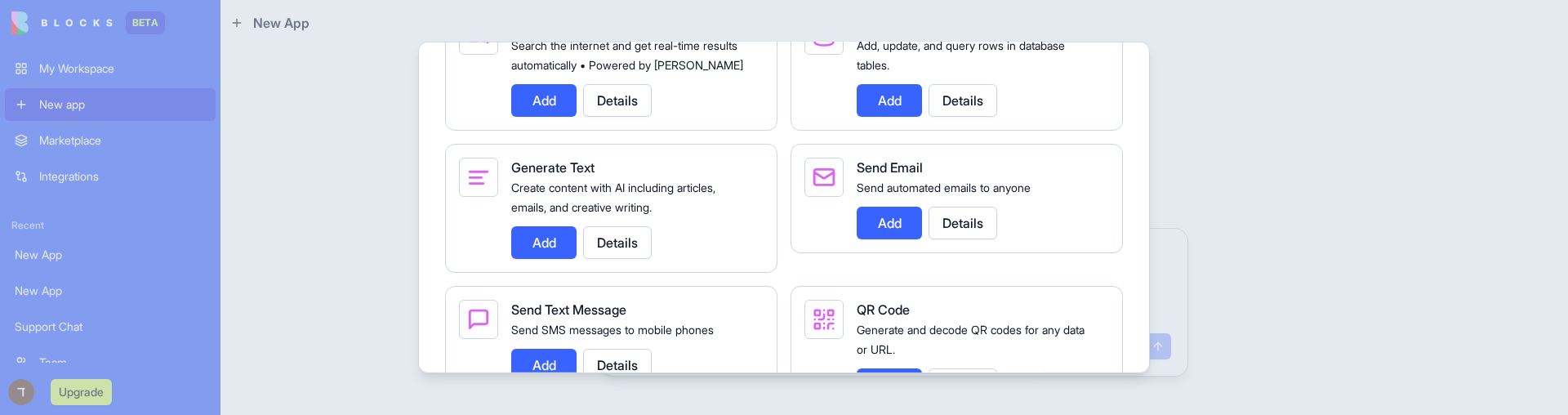
scroll to position [2717, 0]
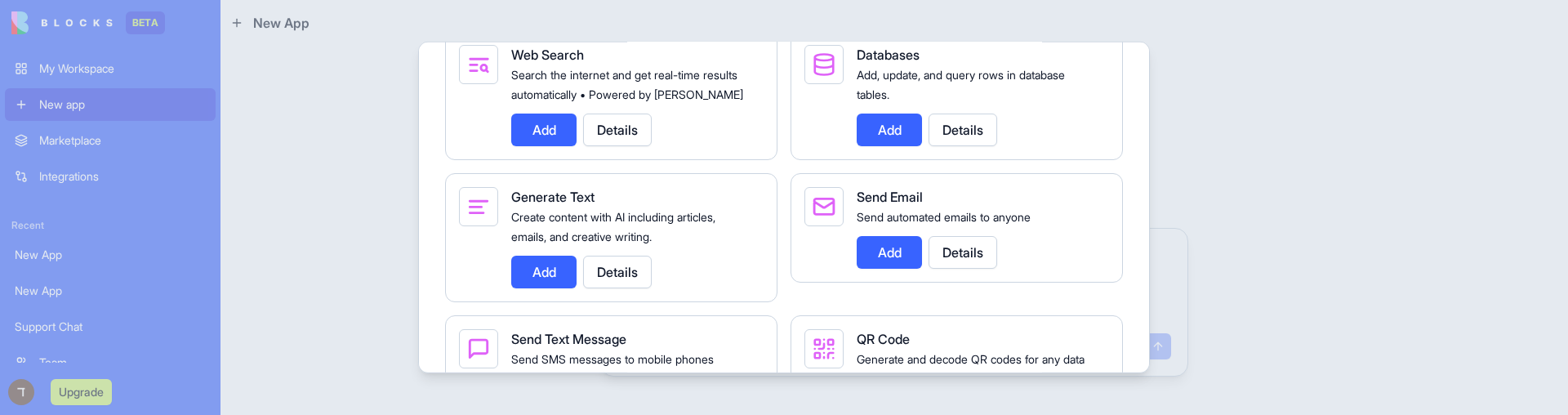
click at [440, 352] on div "Integrations Manage your connected services and discover new integrations Integ…" at bounding box center [784, 207] width 732 height 331
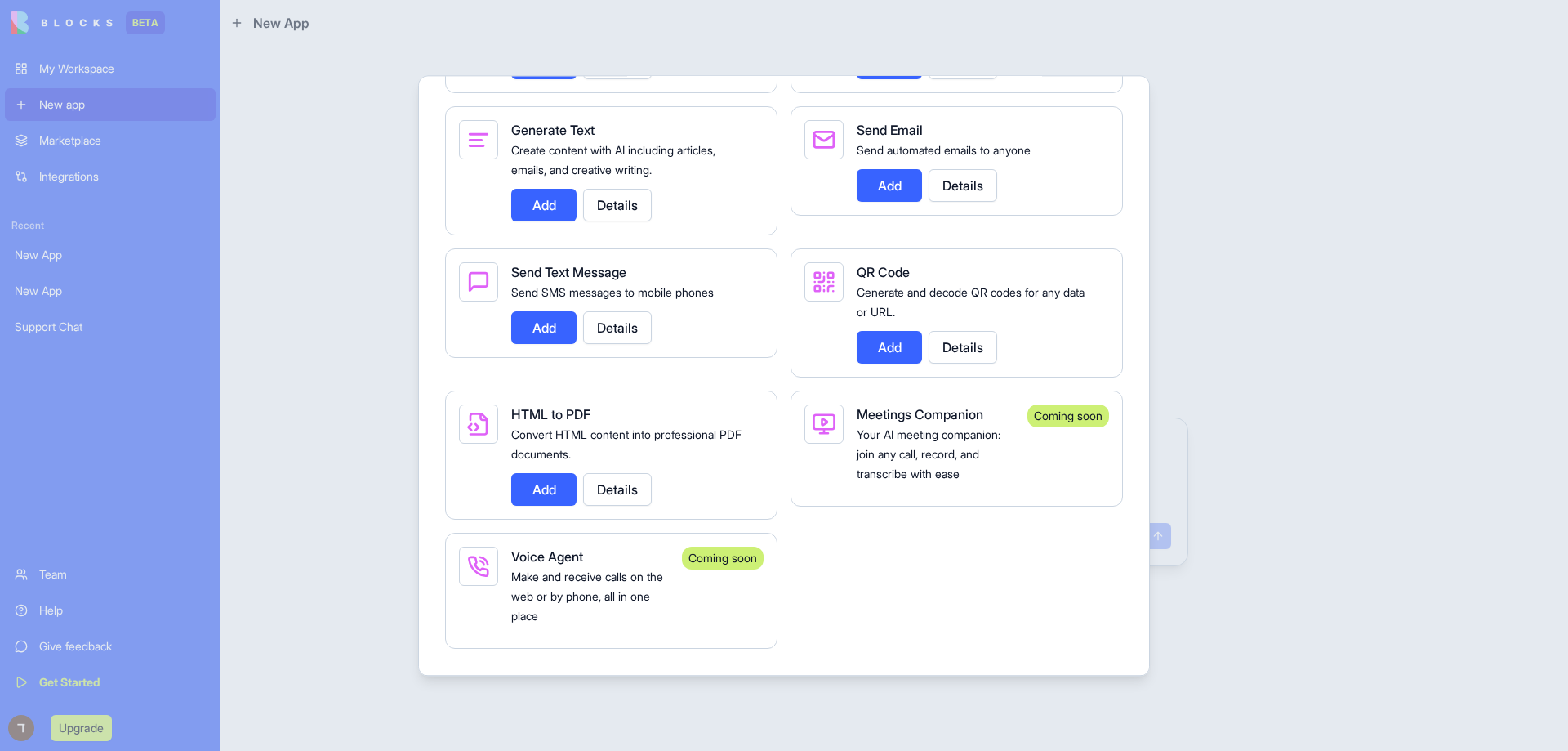
scroll to position [2858, 0]
click at [369, 376] on div at bounding box center [784, 376] width 1568 height 751
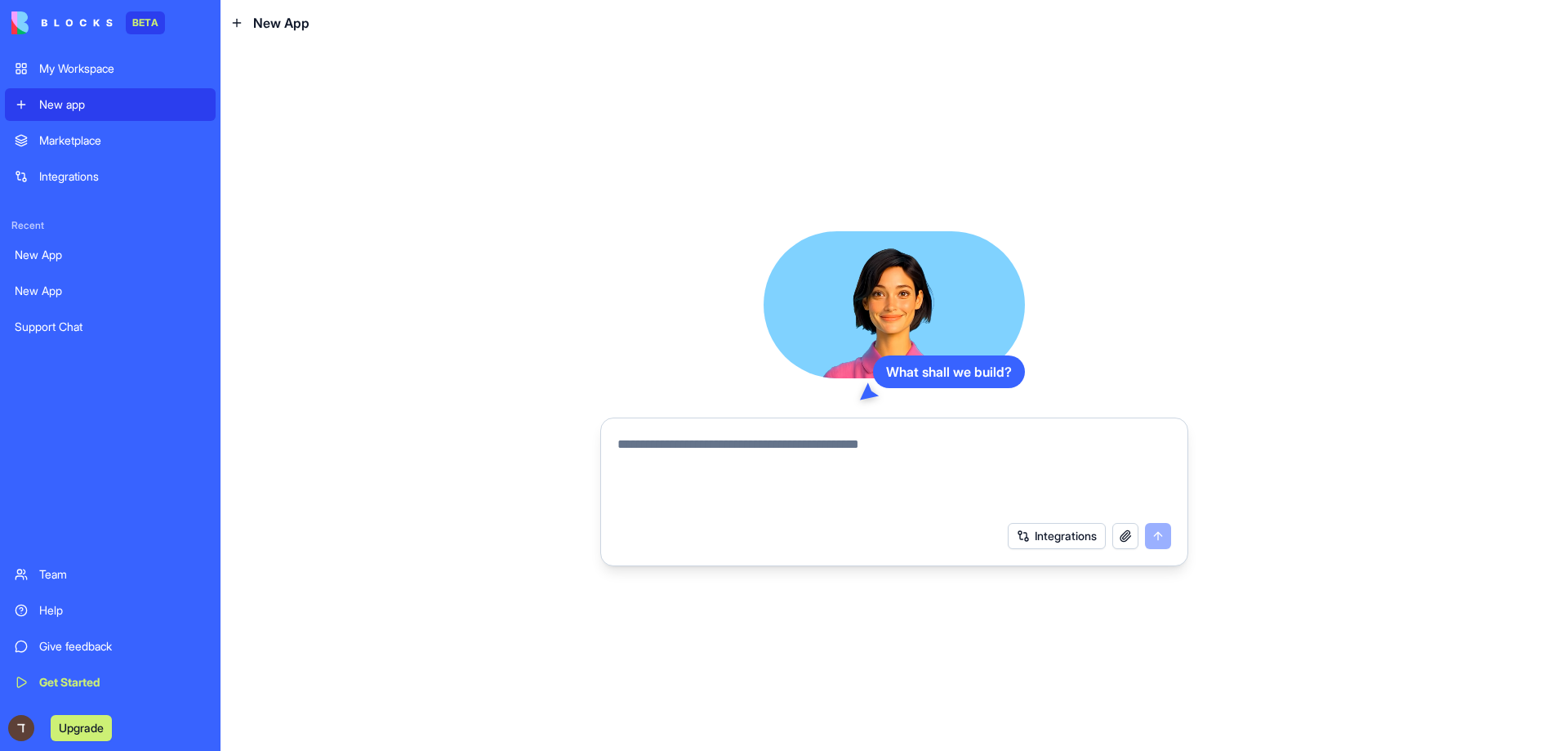
click at [41, 315] on link "Support Chat" at bounding box center [110, 326] width 210 height 33
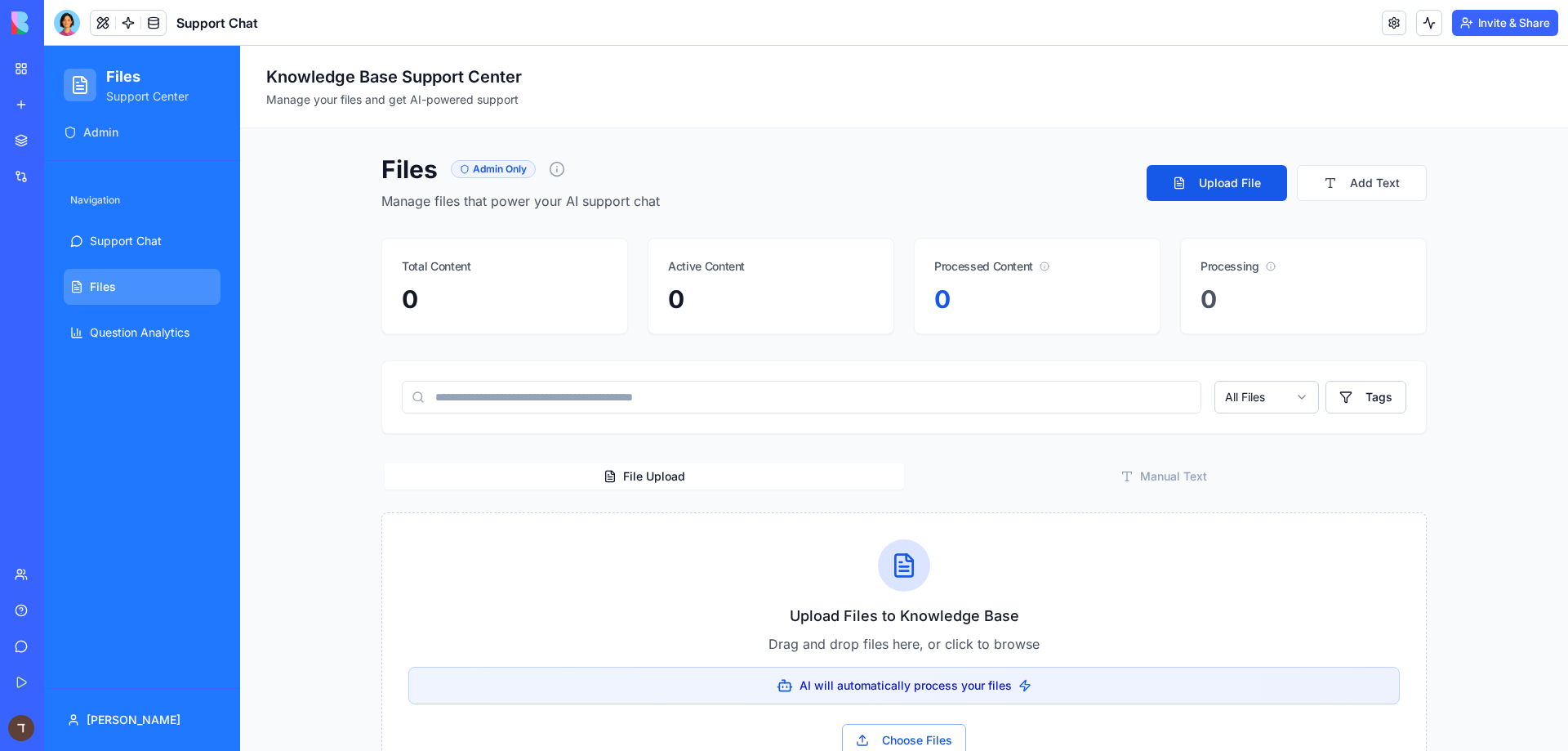
click at [87, 129] on span "Admin" at bounding box center [101, 132] width 36 height 16
click at [67, 133] on icon at bounding box center [69, 132] width 13 height 13
click at [42, 95] on link "New app" at bounding box center [37, 104] width 65 height 33
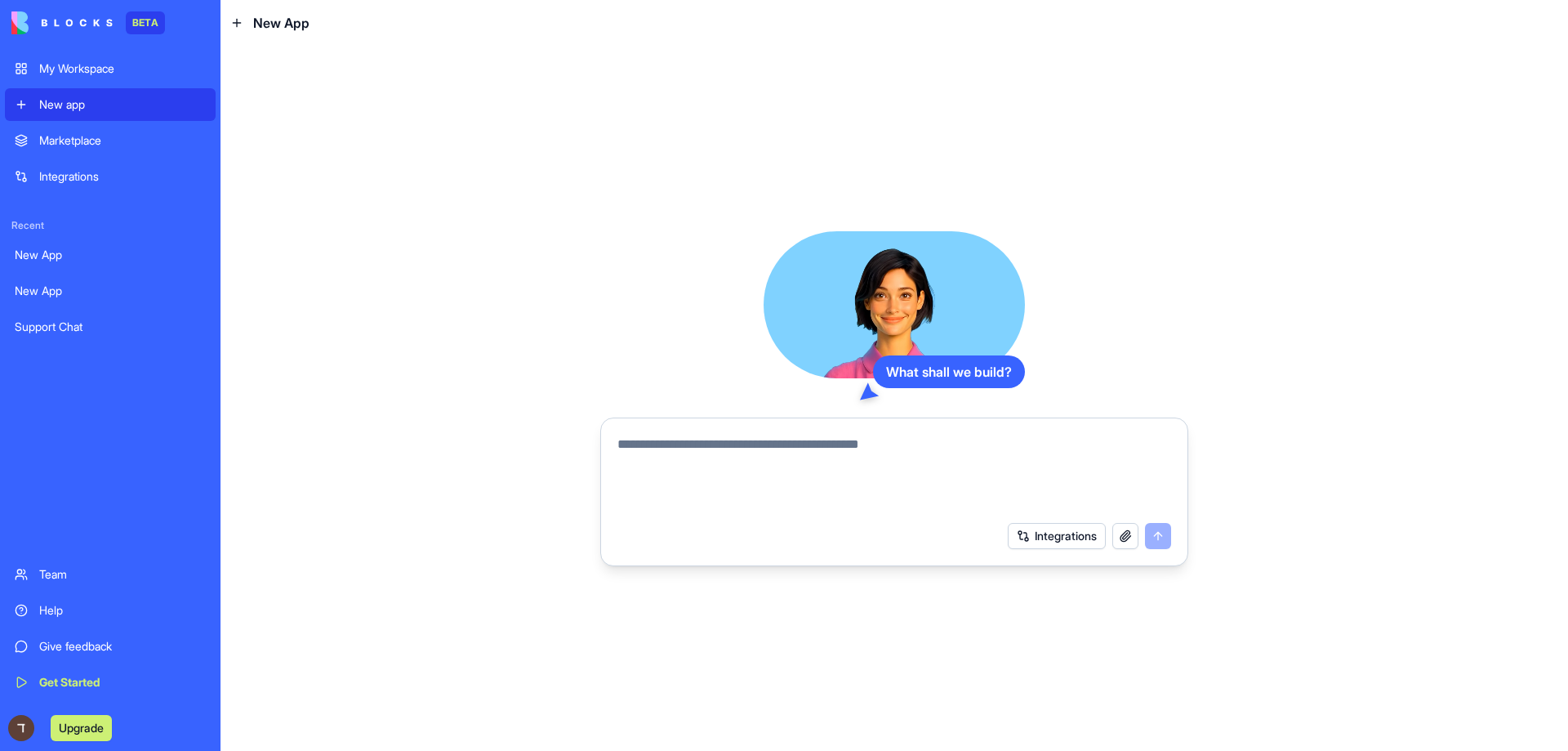
click at [1111, 537] on div "Integrations" at bounding box center [1089, 535] width 163 height 26
click at [1119, 536] on button "button" at bounding box center [1125, 535] width 26 height 26
click at [1068, 528] on button "Integrations" at bounding box center [1057, 535] width 98 height 26
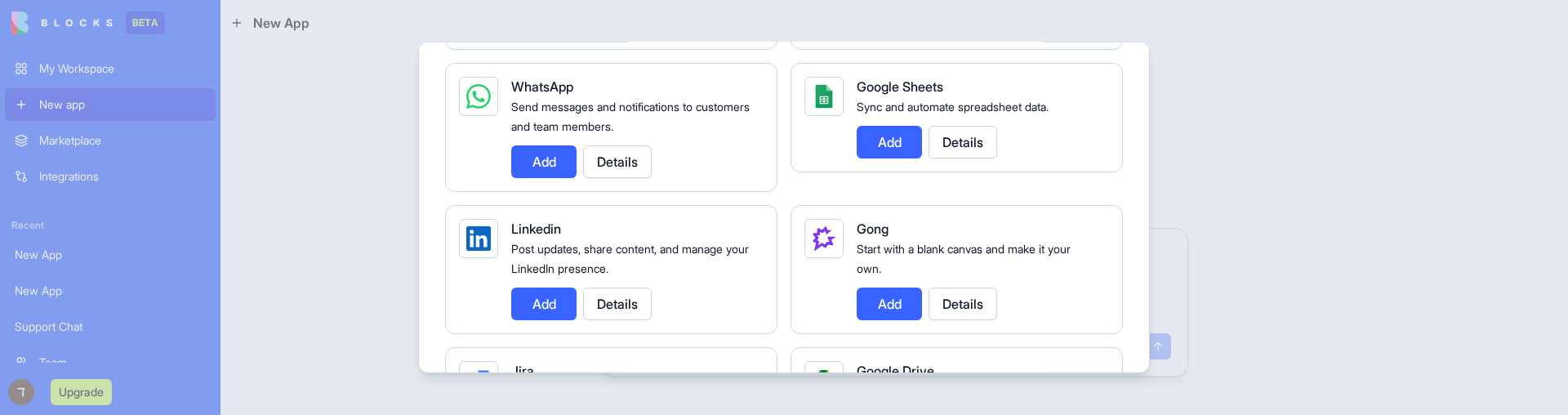
scroll to position [756, 0]
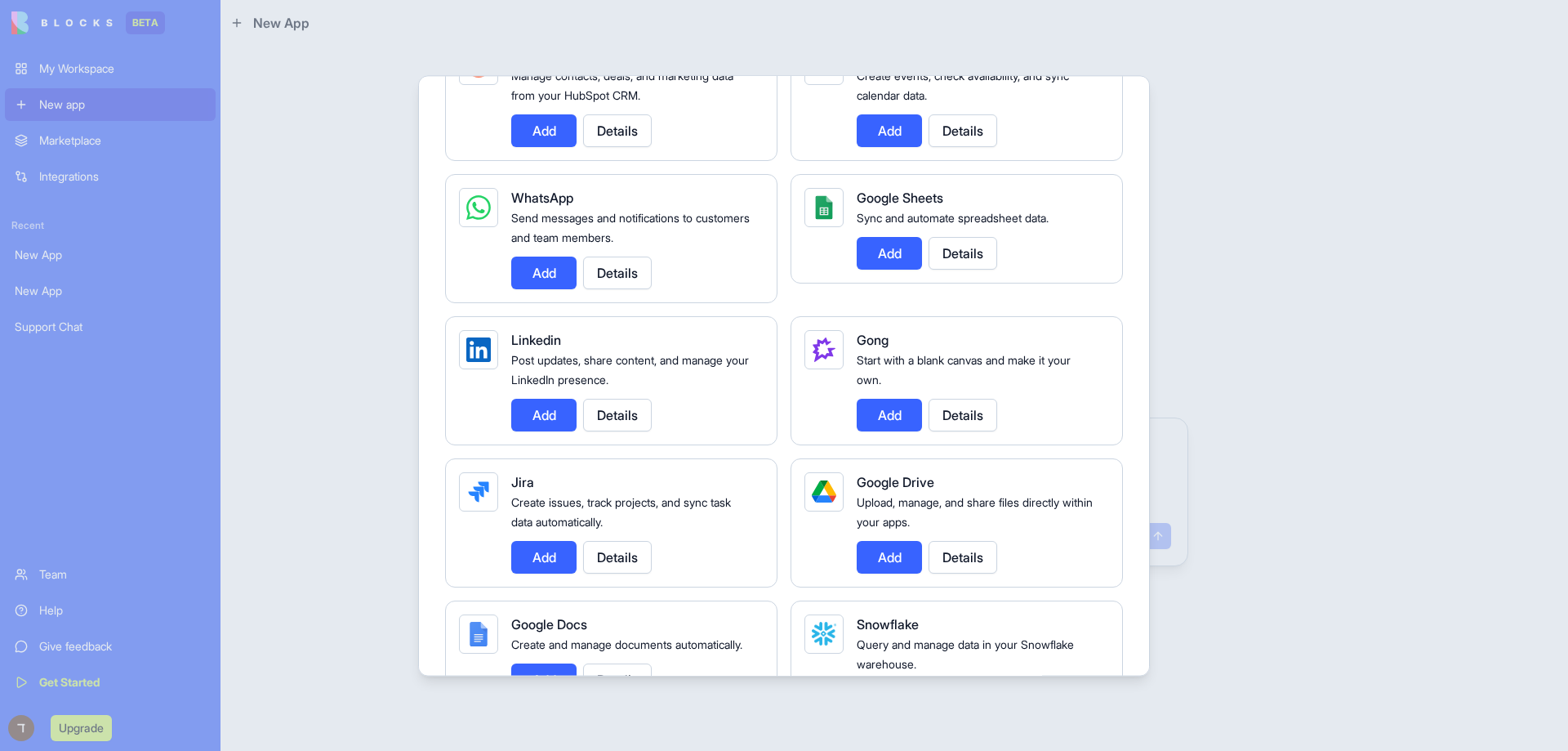
click at [408, 166] on div at bounding box center [784, 376] width 1568 height 751
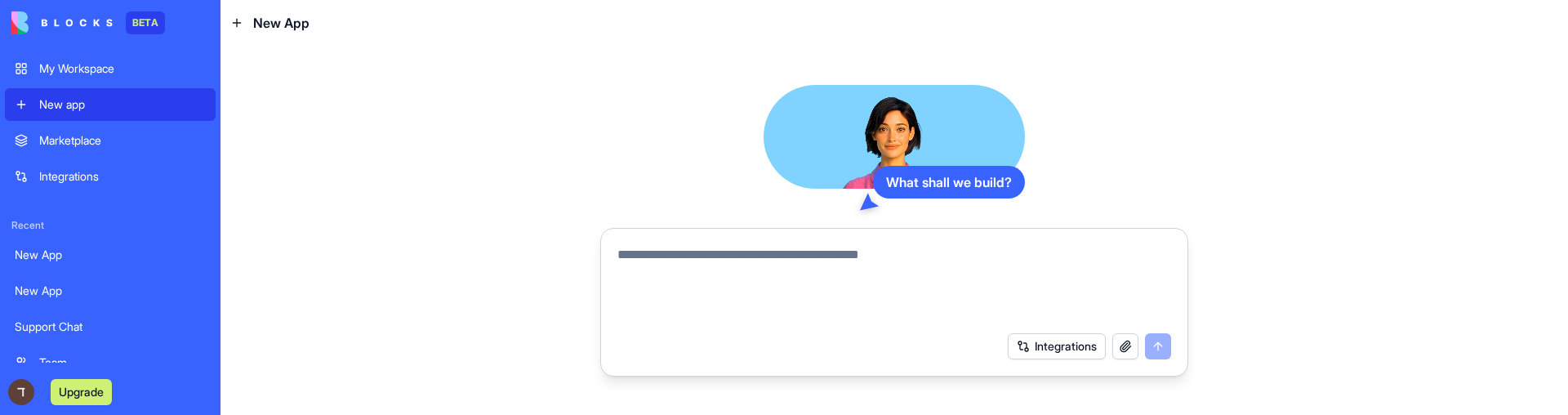
click at [1122, 347] on button "button" at bounding box center [1125, 346] width 26 height 26
click at [1052, 340] on button "Integrations" at bounding box center [1057, 346] width 98 height 26
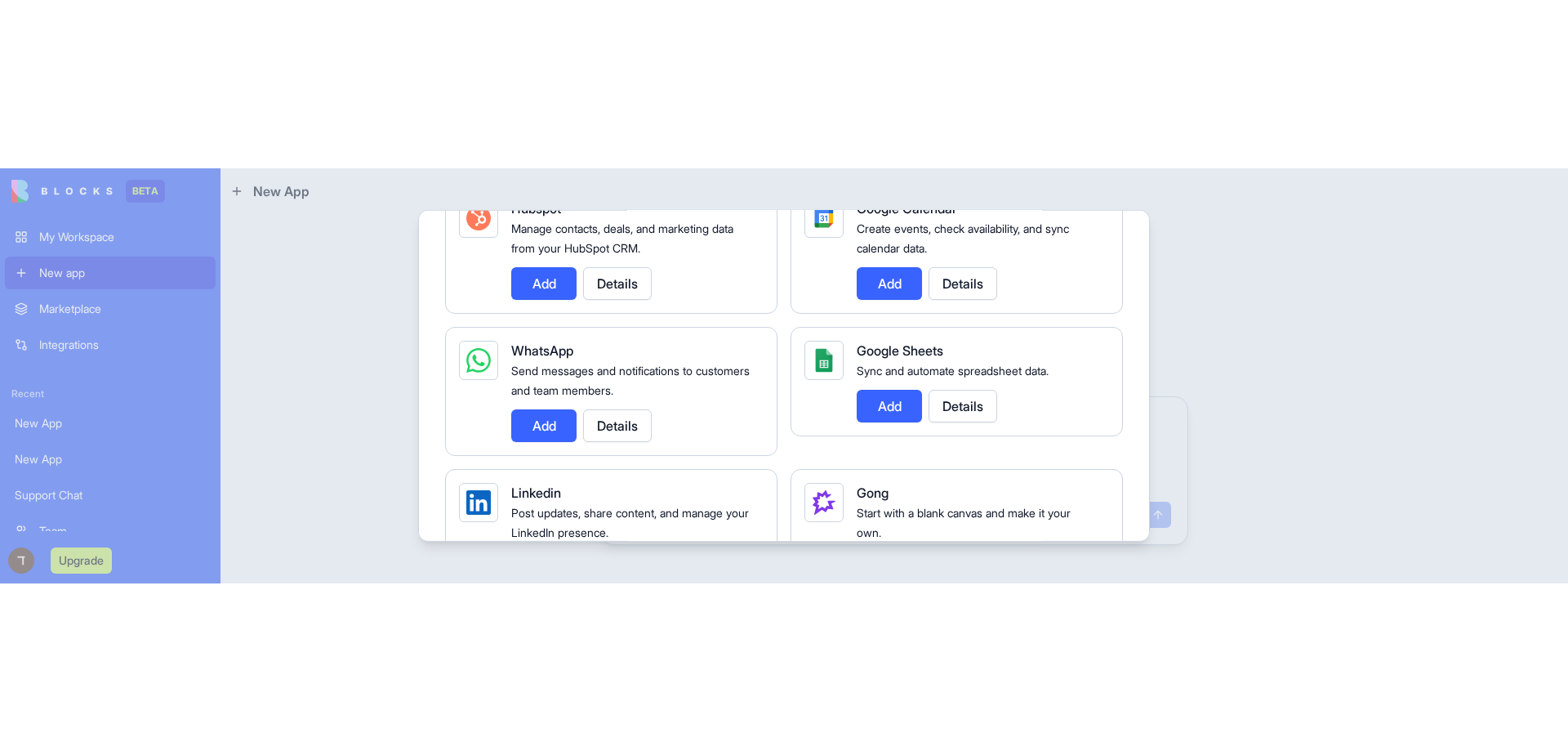
scroll to position [736, 0]
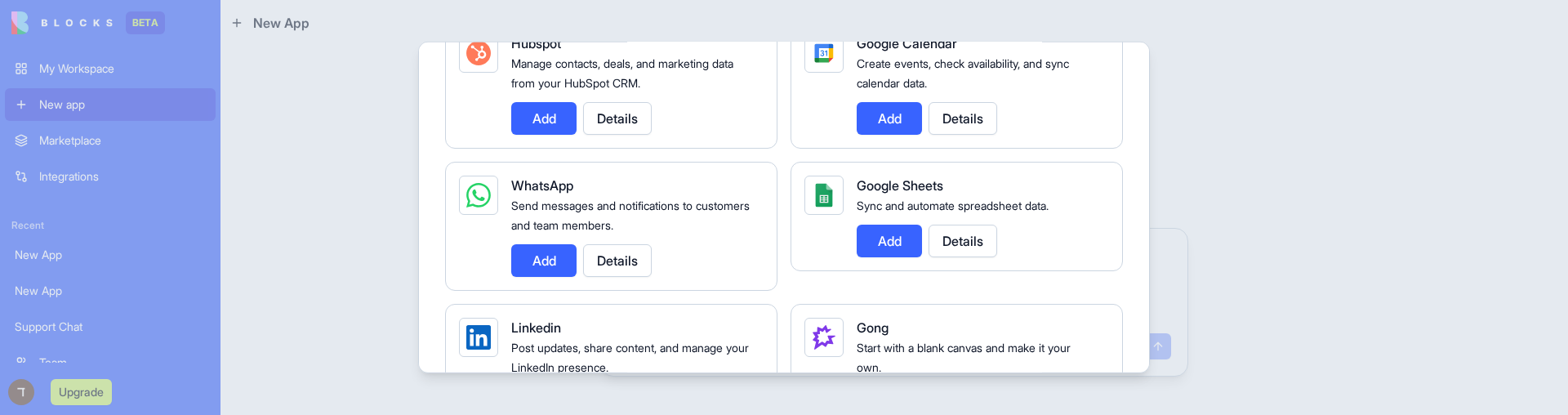
click at [478, 199] on div at bounding box center [478, 194] width 25 height 25
drag, startPoint x: 491, startPoint y: 288, endPoint x: 771, endPoint y: 284, distance: 280.0
click at [771, 284] on div "WhatsApp Send messages and notifications to customers and team members. Add Det…" at bounding box center [611, 226] width 332 height 129
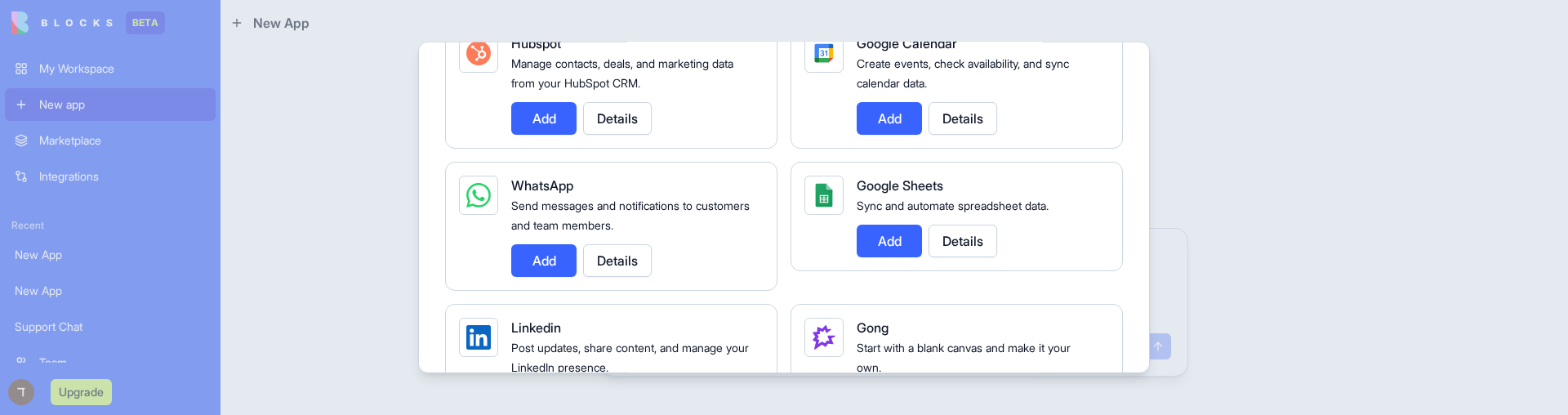
click at [1259, 151] on div at bounding box center [784, 207] width 1568 height 415
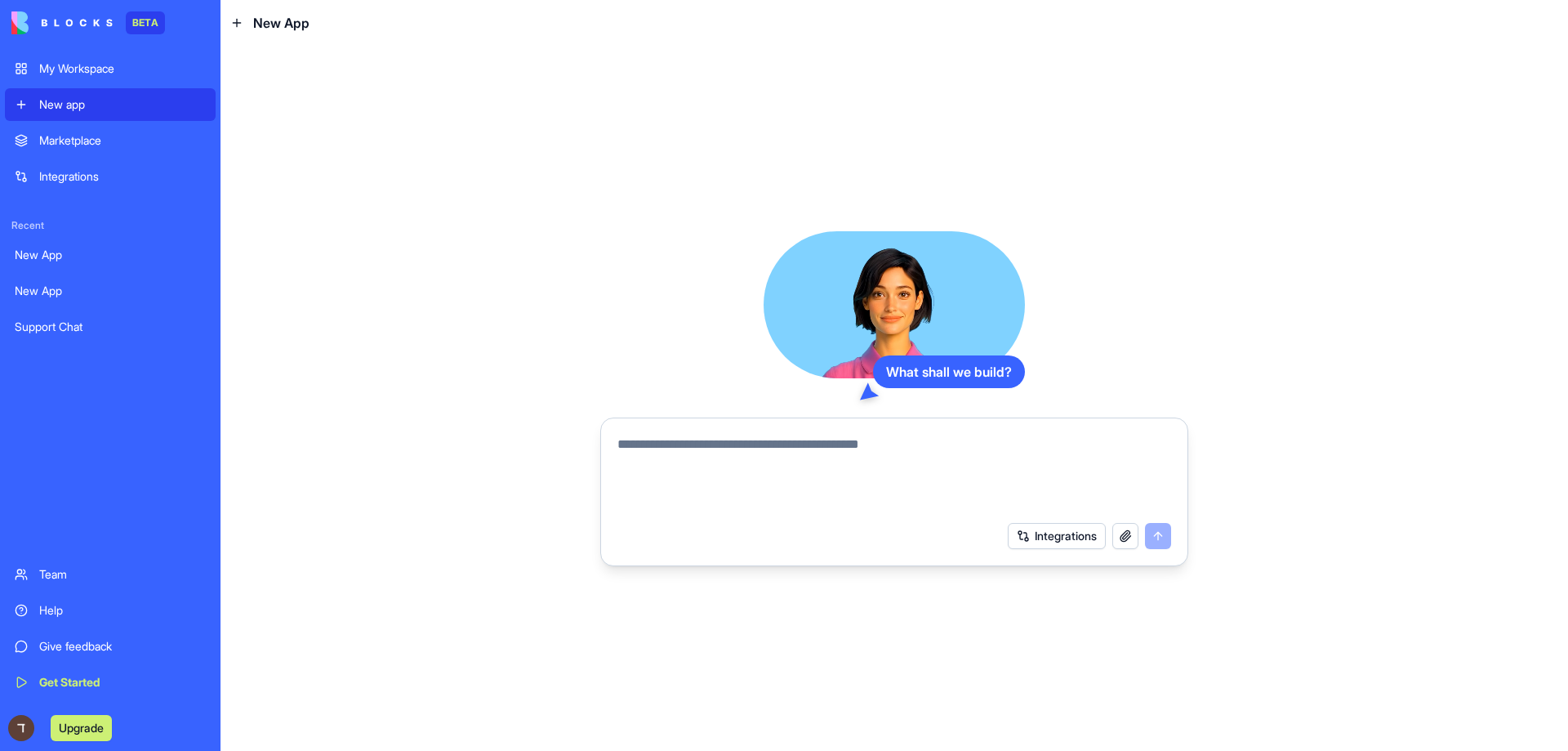
click at [46, 132] on link "Marketplace" at bounding box center [110, 140] width 210 height 33
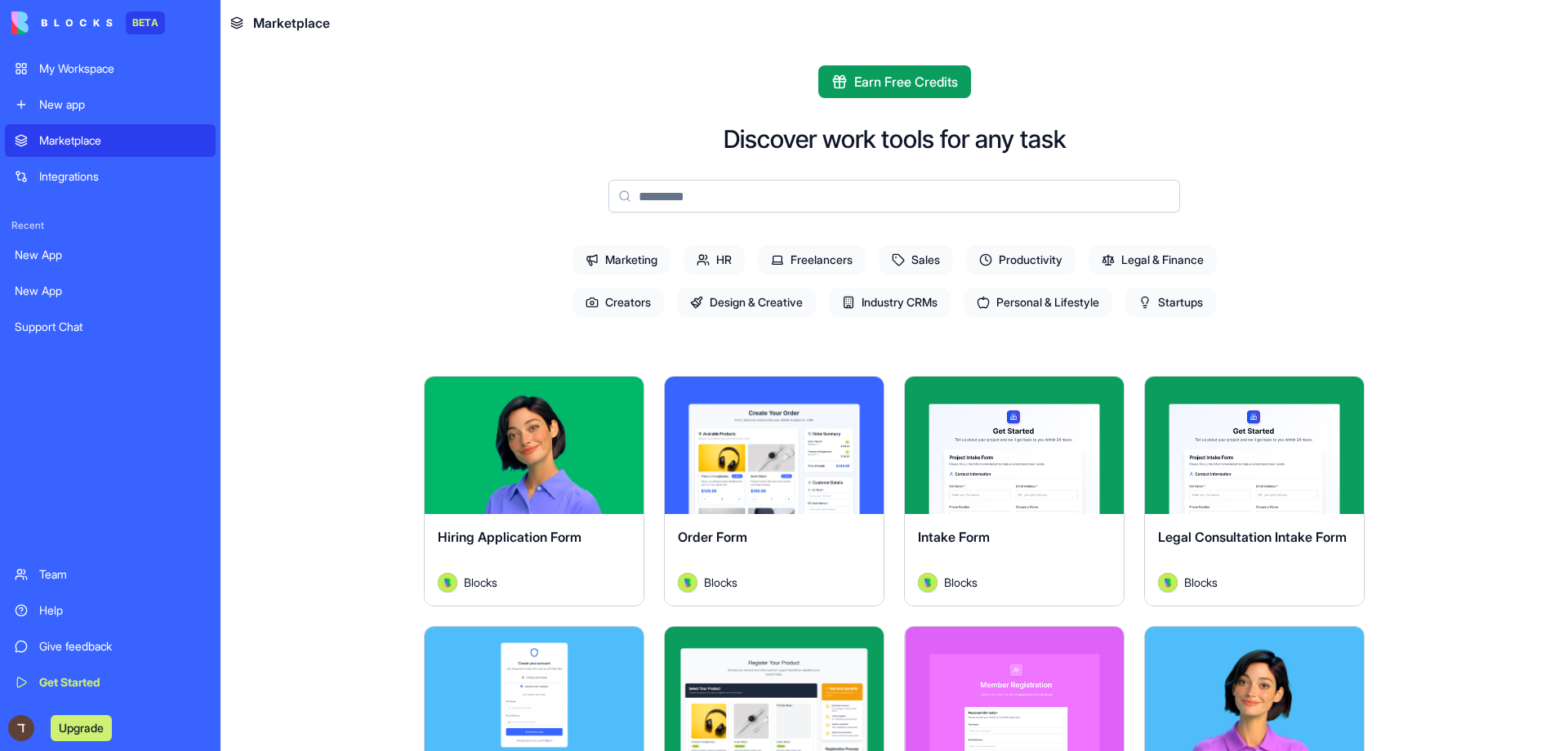
click at [43, 136] on div "Marketplace" at bounding box center [122, 140] width 167 height 16
click at [64, 106] on div "New app" at bounding box center [122, 104] width 167 height 16
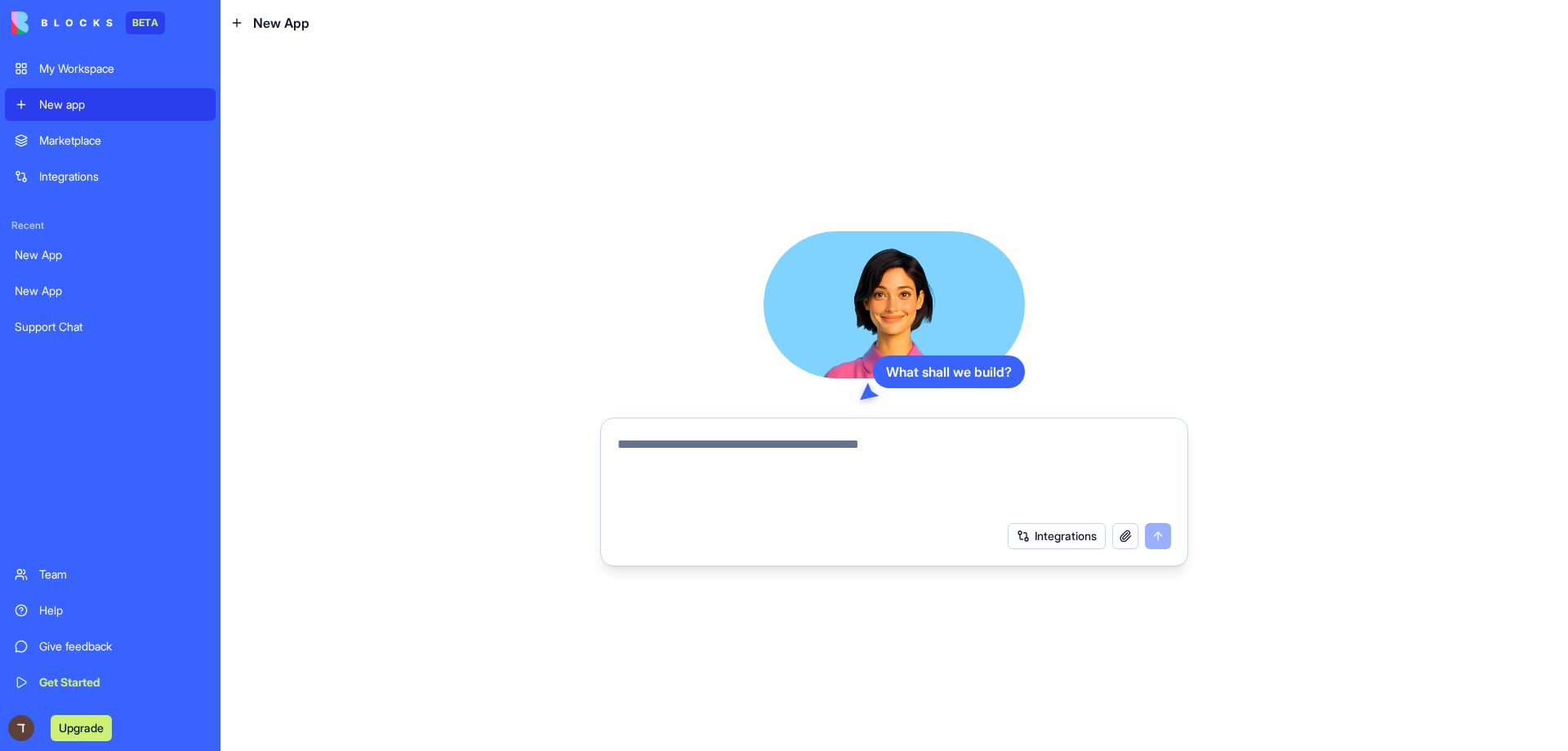
click at [149, 79] on link "My Workspace" at bounding box center [110, 69] width 210 height 33
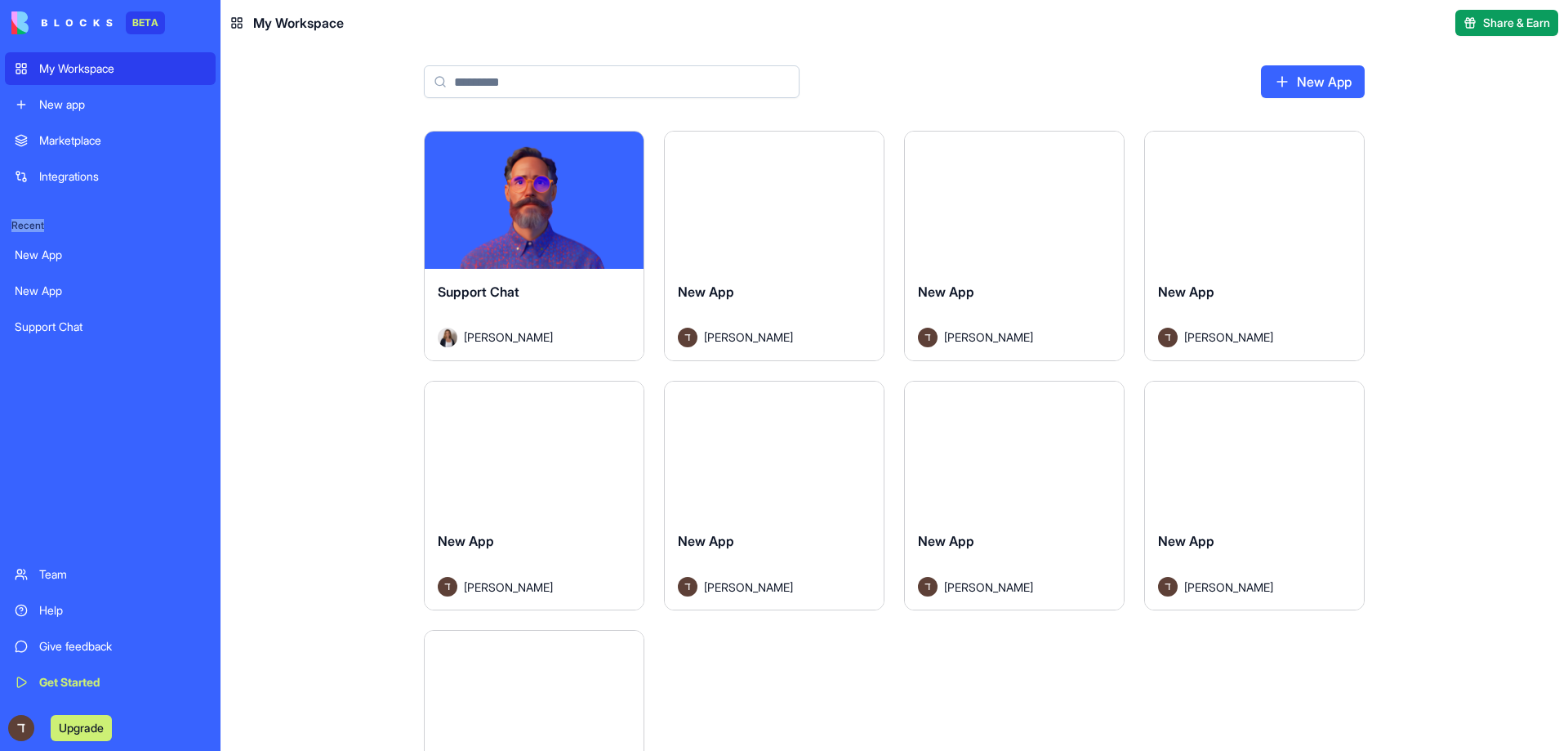
drag, startPoint x: 12, startPoint y: 229, endPoint x: 57, endPoint y: 225, distance: 45.2
click at [57, 225] on span "Recent" at bounding box center [110, 225] width 210 height 13
click at [331, 182] on div "Launch Support Chat [PERSON_NAME] Launch New App [PERSON_NAME] Launch New App […" at bounding box center [894, 441] width 1347 height 620
click at [85, 117] on link "New app" at bounding box center [110, 104] width 210 height 33
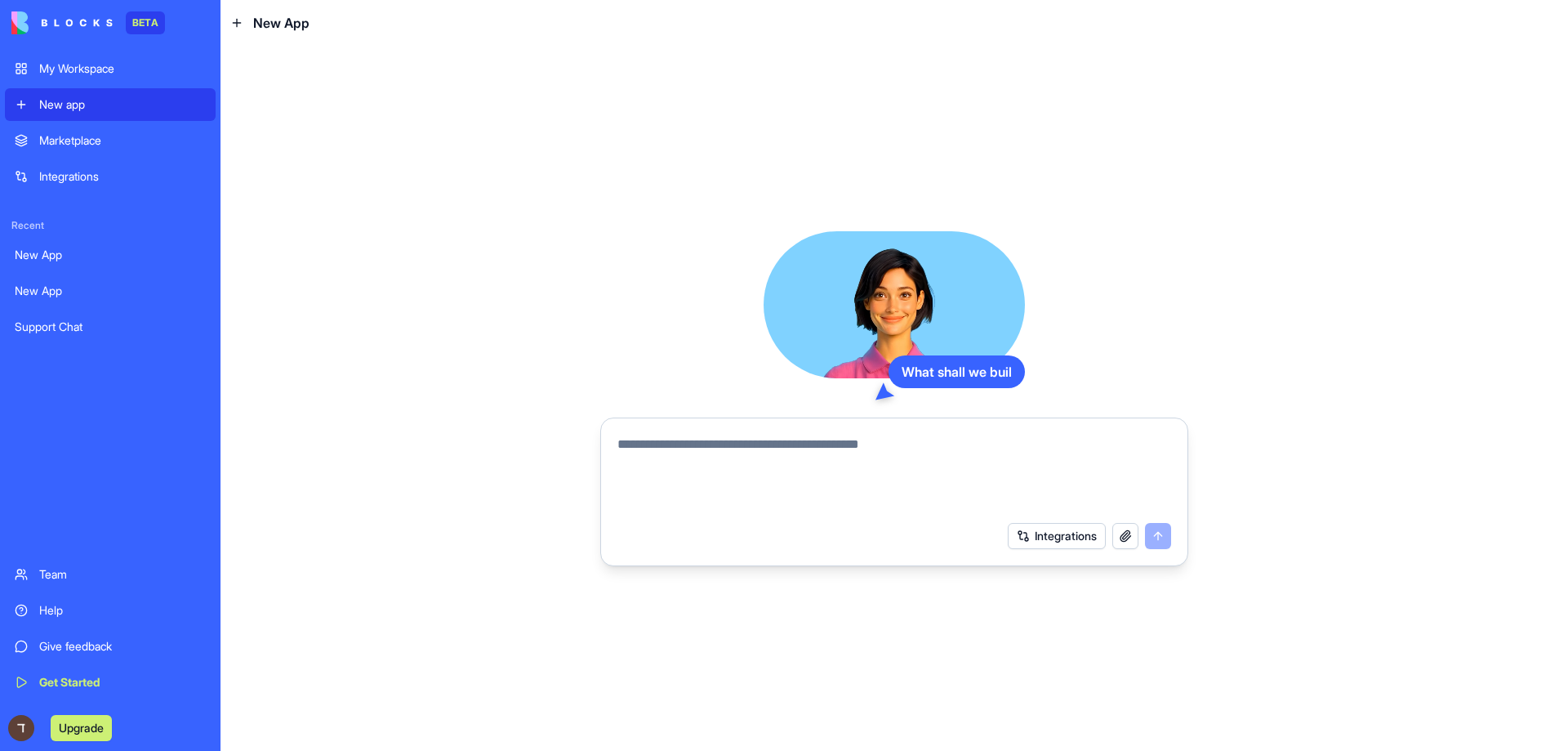
click at [762, 463] on textarea at bounding box center [893, 474] width 554 height 79
type textarea "***"
click at [1153, 534] on button "submit" at bounding box center [1158, 535] width 26 height 26
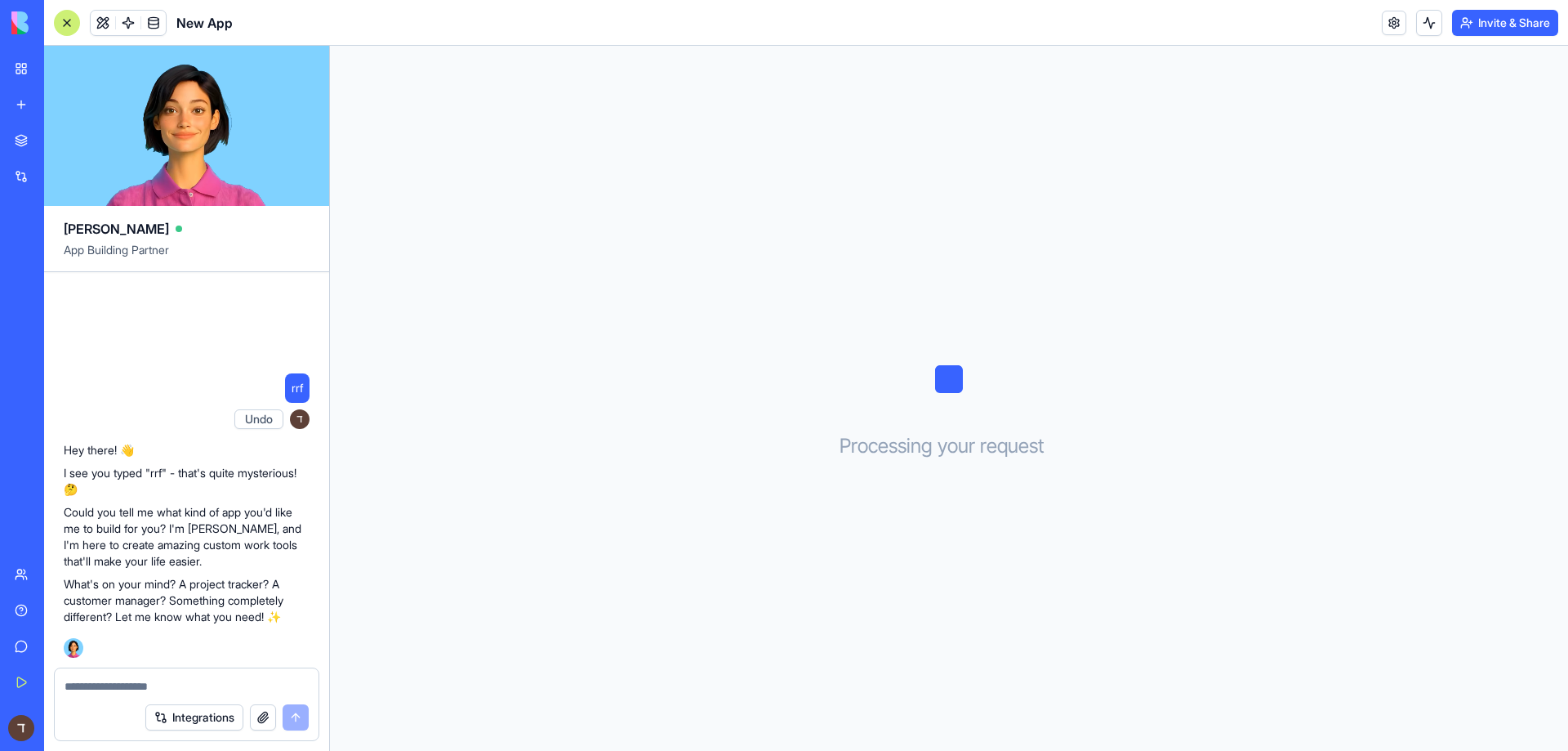
click at [63, 58] on link "My Workspace" at bounding box center [37, 69] width 65 height 33
click at [61, 69] on div "My Workspace" at bounding box center [49, 69] width 21 height 16
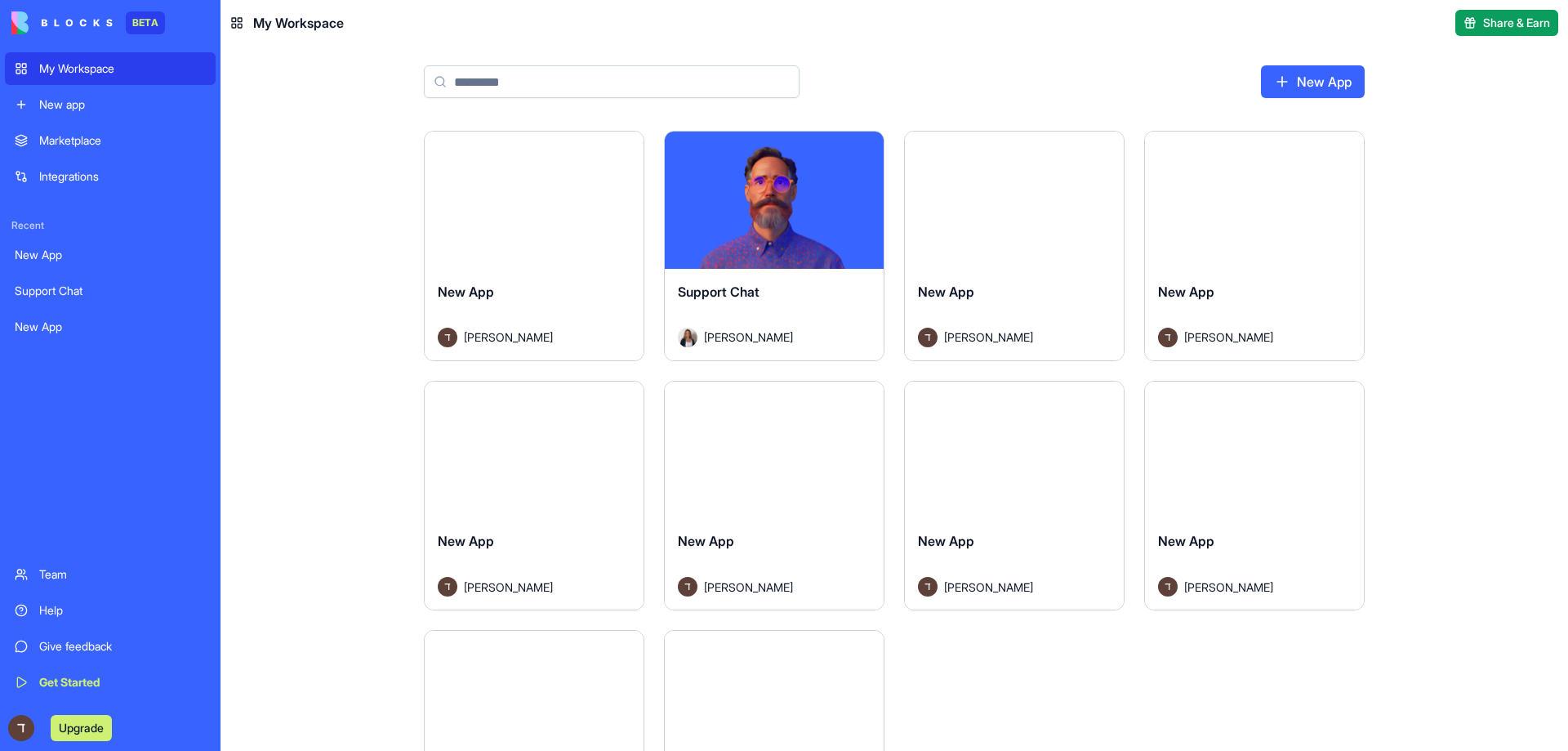
click at [66, 108] on div "New app" at bounding box center [122, 104] width 167 height 16
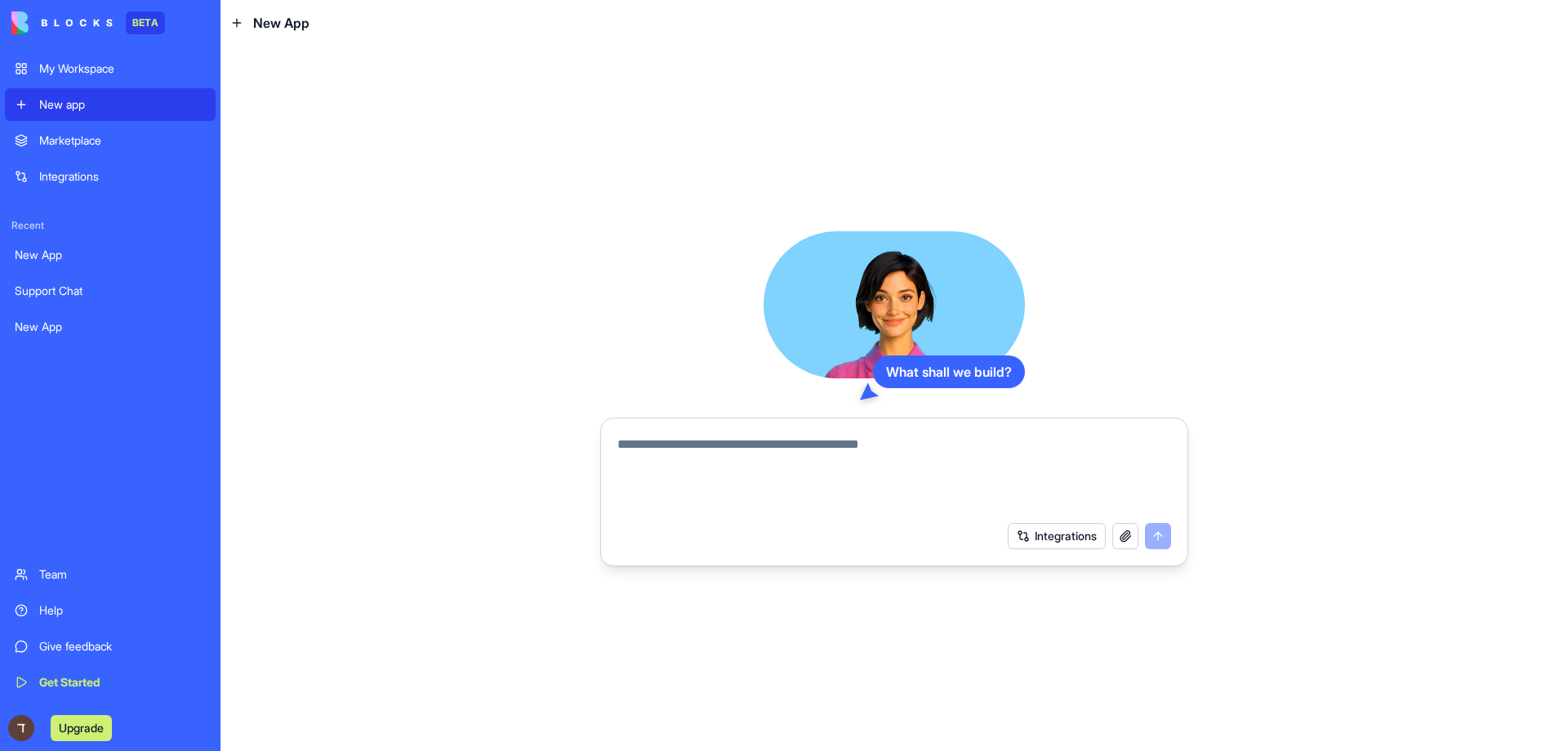
click at [43, 130] on link "Marketplace" at bounding box center [110, 140] width 210 height 33
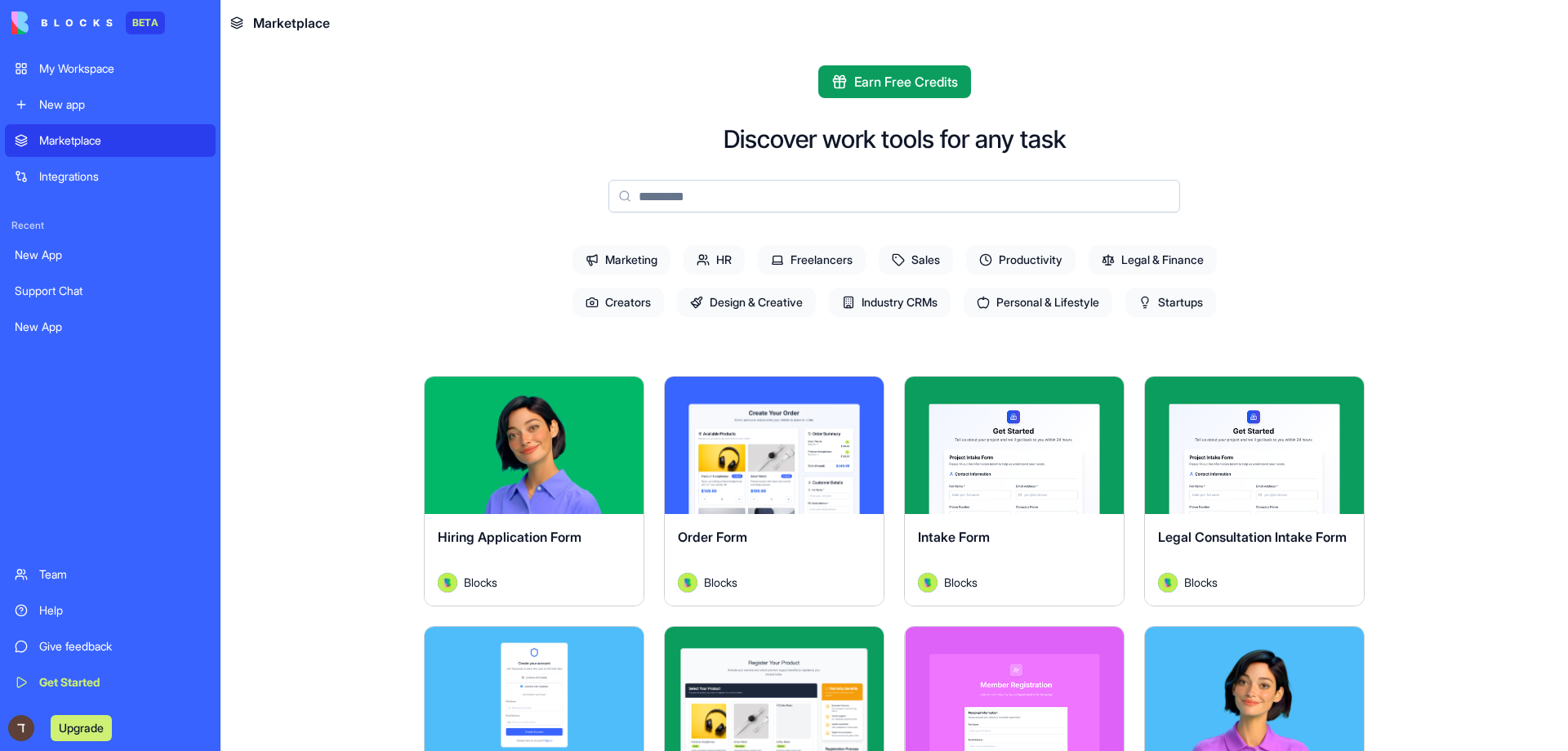
click at [53, 119] on link "New app" at bounding box center [110, 104] width 210 height 33
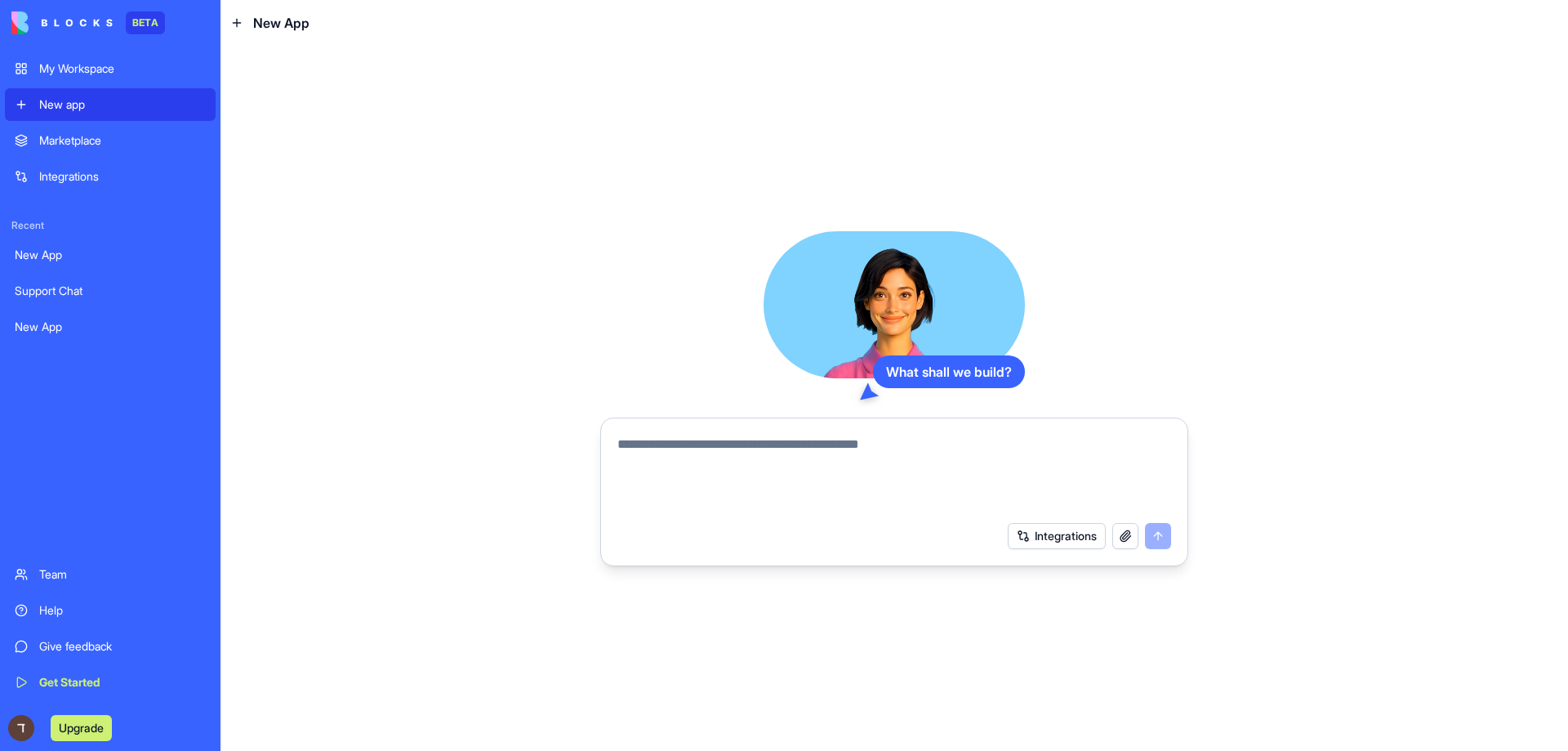
click at [20, 79] on link "My Workspace" at bounding box center [110, 69] width 210 height 33
